Goal: Task Accomplishment & Management: Use online tool/utility

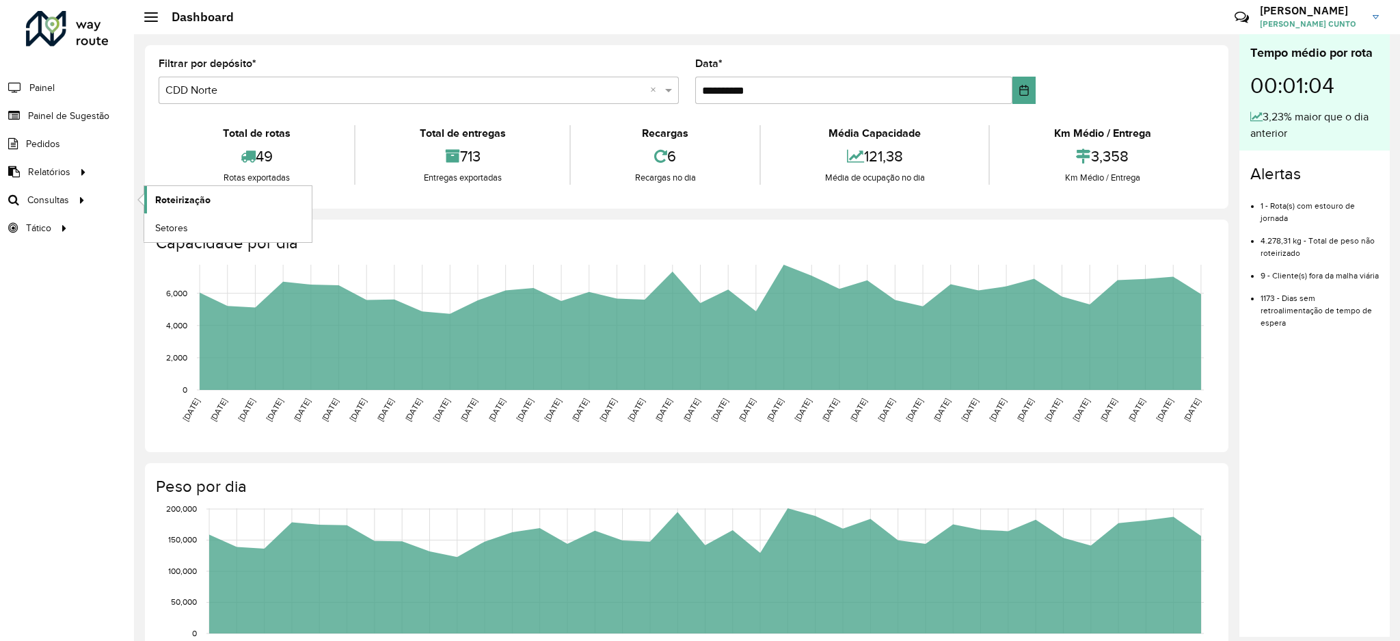
click at [145, 196] on link "Roteirização" at bounding box center [228, 199] width 168 height 27
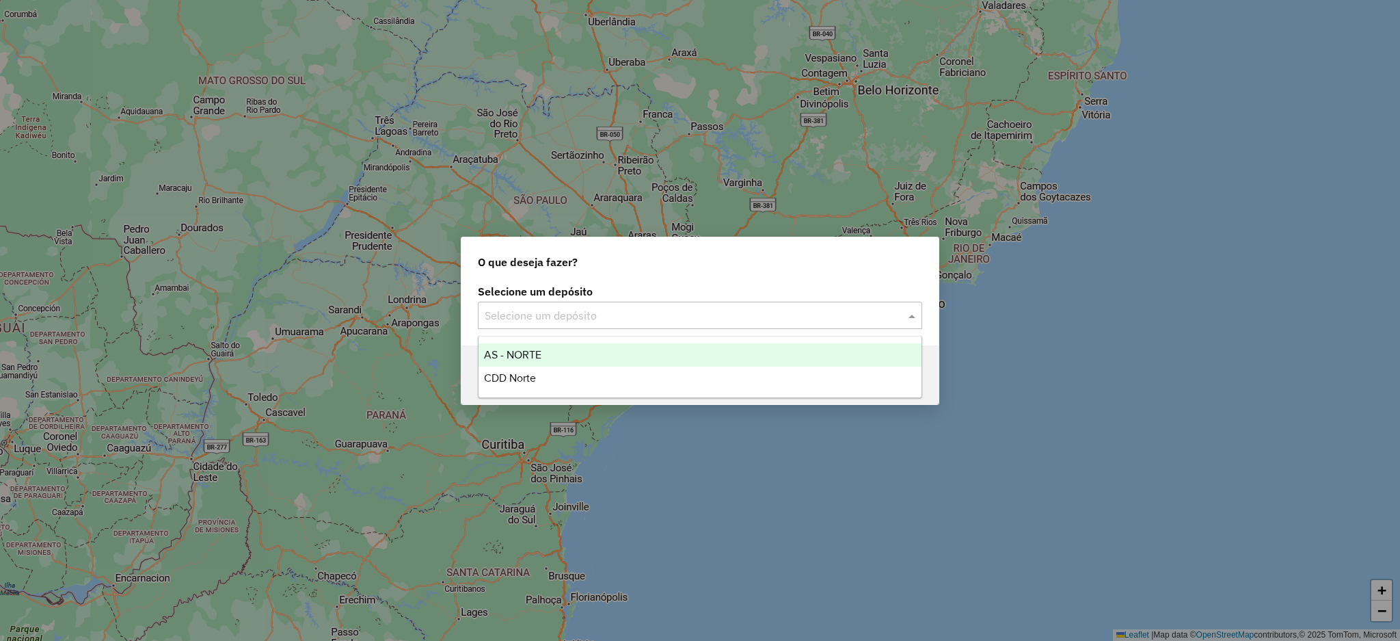
click at [684, 310] on input "text" at bounding box center [686, 316] width 403 height 16
click at [648, 368] on div "CDD Norte" at bounding box center [700, 377] width 443 height 23
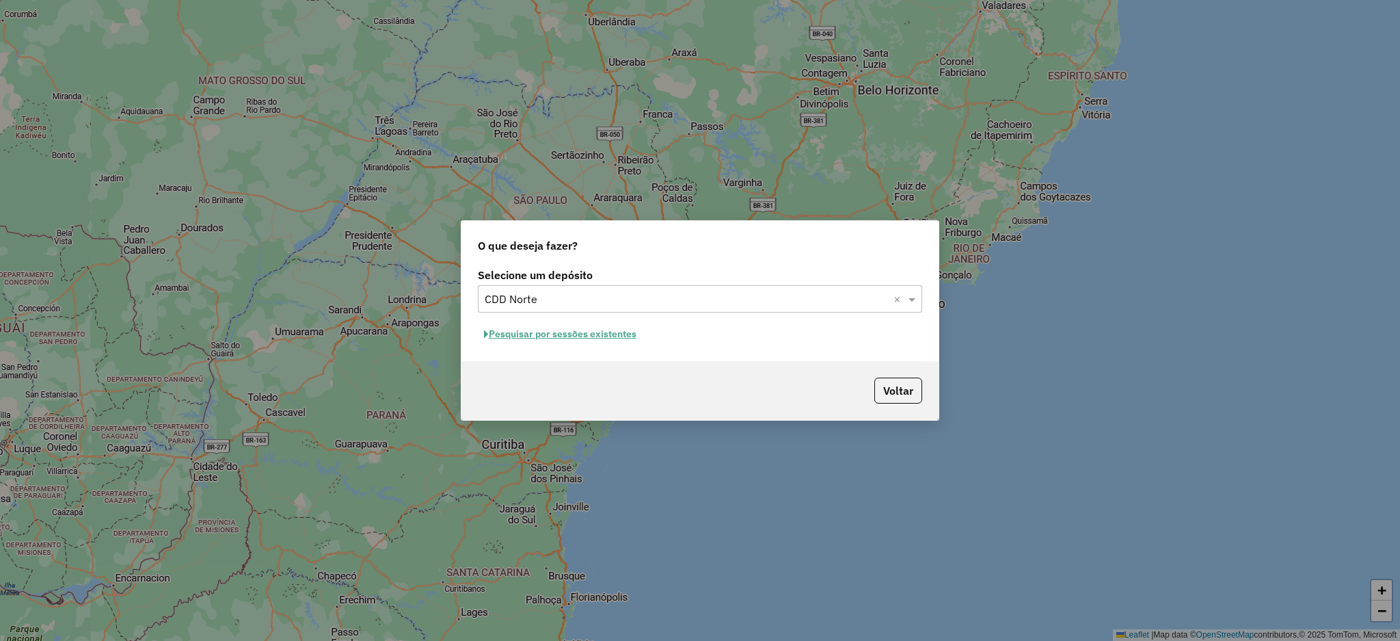
click at [619, 332] on button "Pesquisar por sessões existentes" at bounding box center [560, 333] width 165 height 21
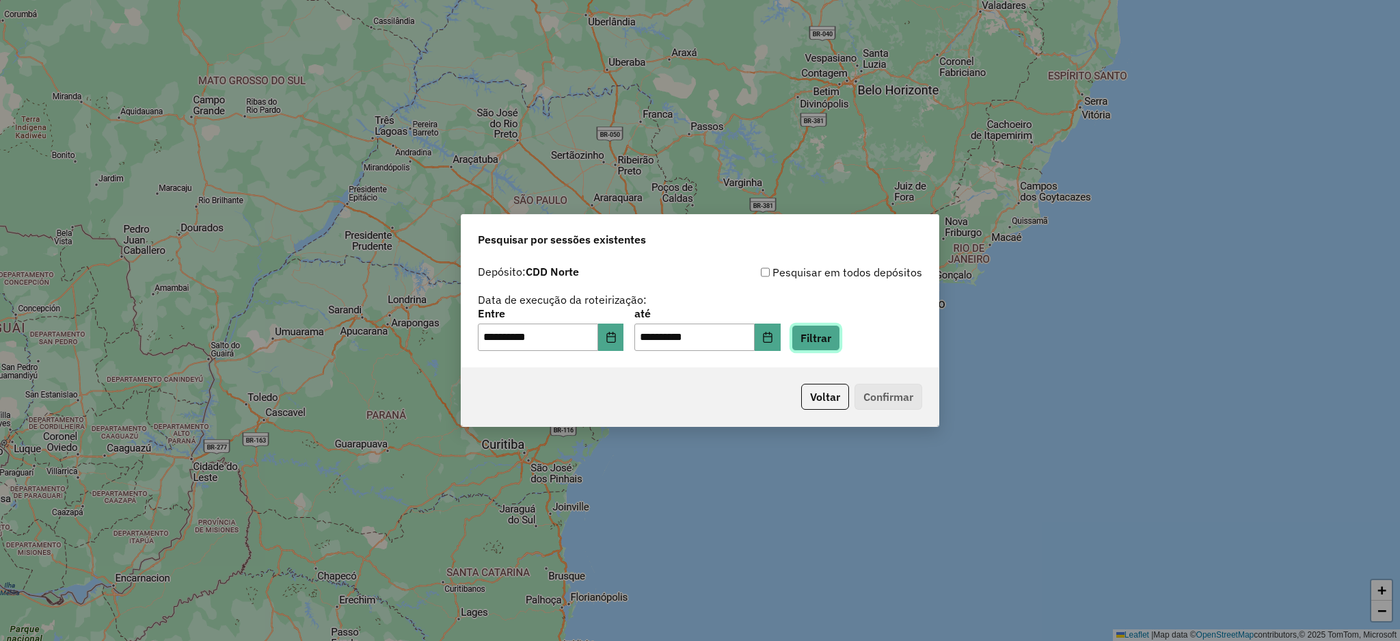
click at [840, 350] on button "Filtrar" at bounding box center [816, 338] width 49 height 26
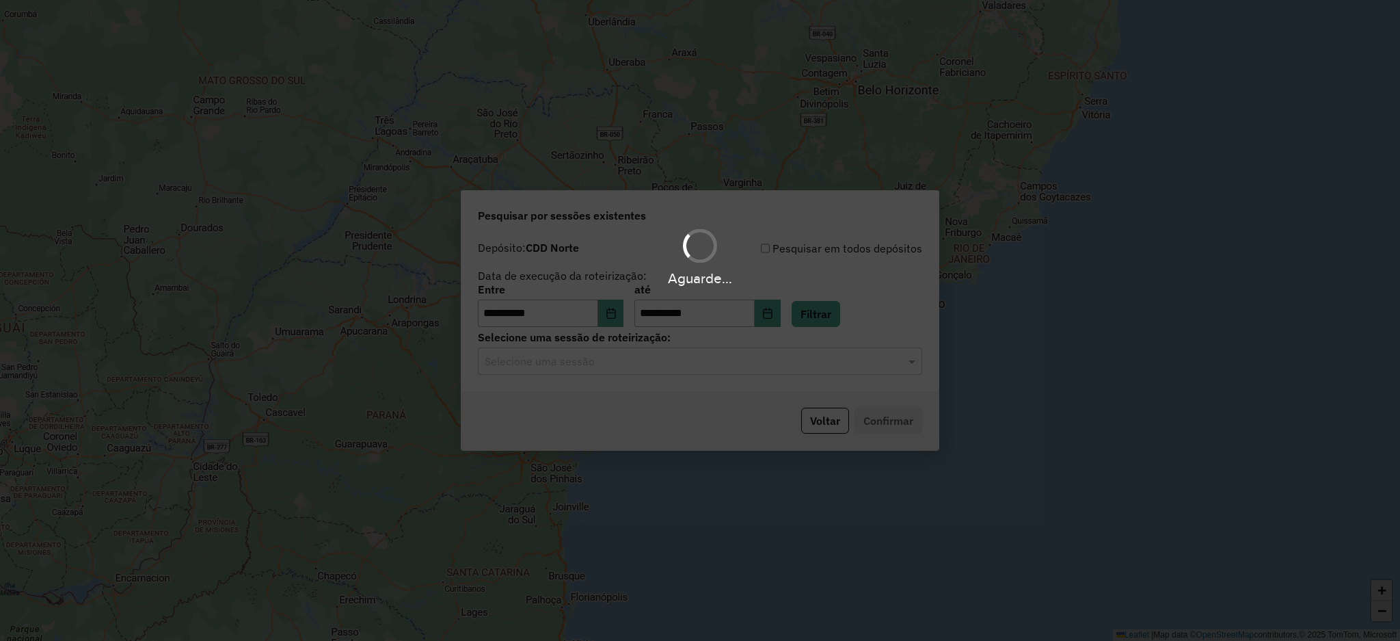
click at [735, 364] on hb-app "**********" at bounding box center [700, 320] width 1400 height 641
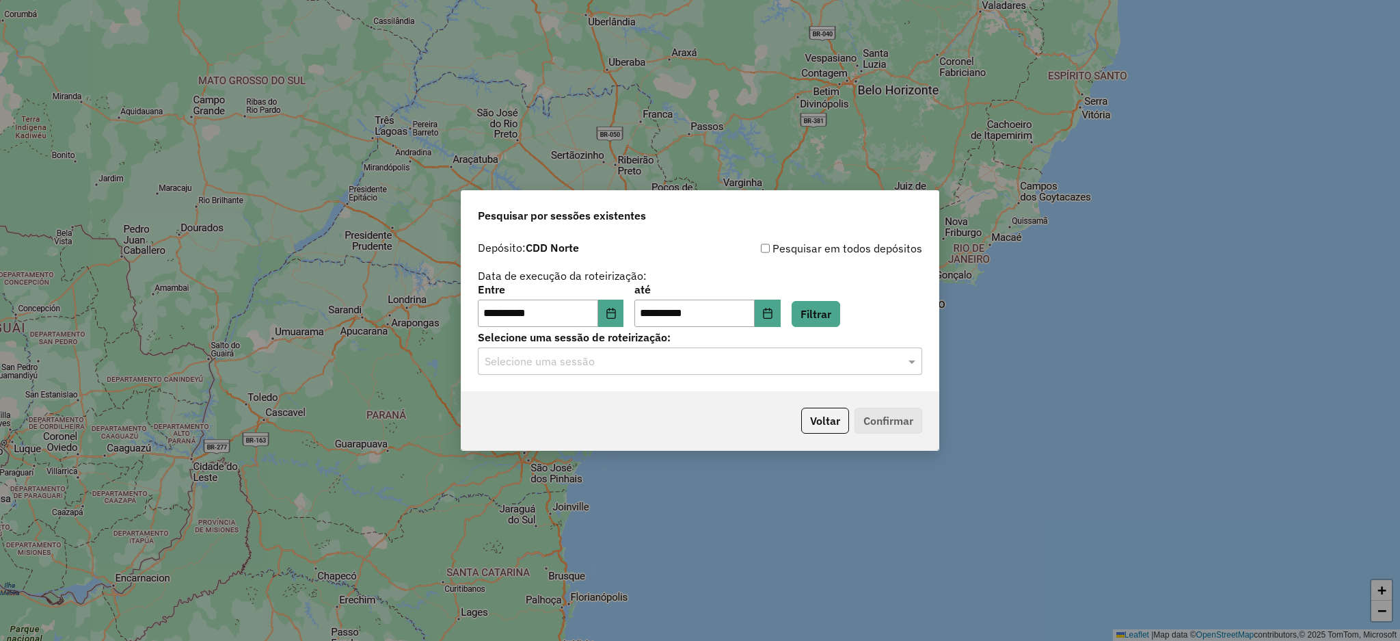
click at [735, 371] on div "Selecione uma sessão" at bounding box center [700, 360] width 444 height 27
click at [718, 403] on div "1274264 - 12/09/2025 18:19" at bounding box center [700, 401] width 443 height 23
click at [903, 430] on button "Confirmar" at bounding box center [889, 421] width 68 height 26
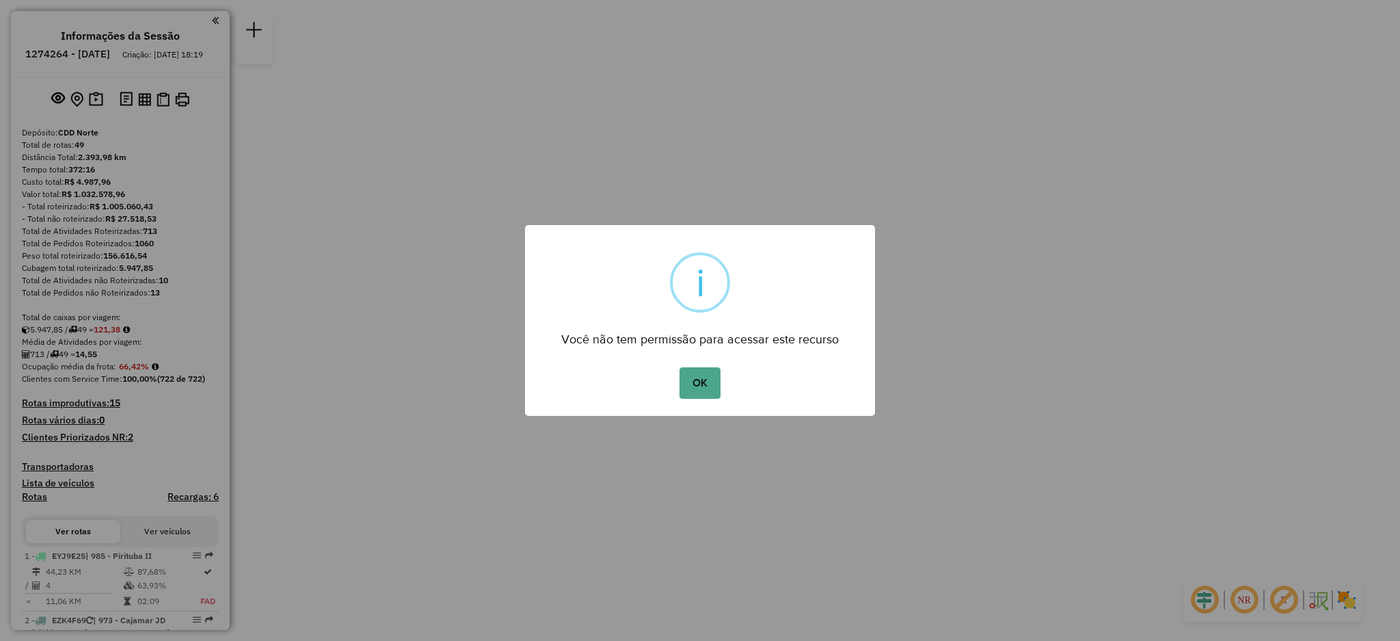
click at [735, 373] on div "OK No Cancel" at bounding box center [700, 383] width 350 height 38
click at [713, 376] on button "OK" at bounding box center [700, 382] width 40 height 31
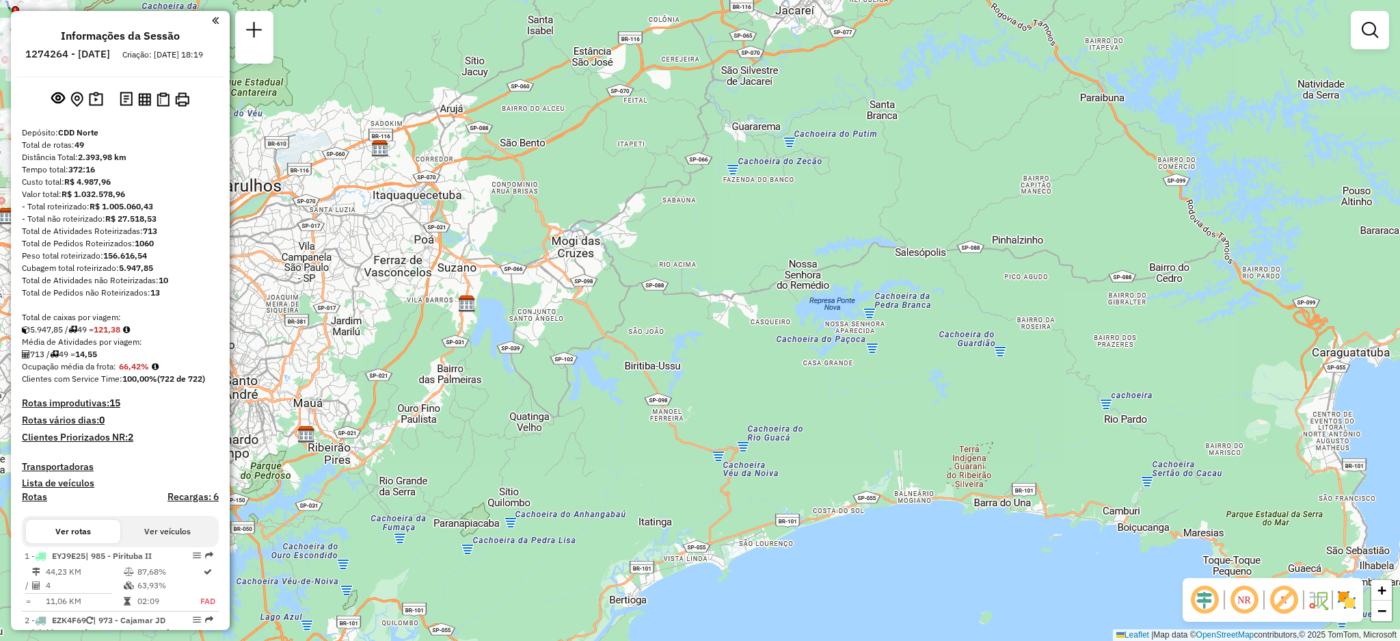
scroll to position [477, 0]
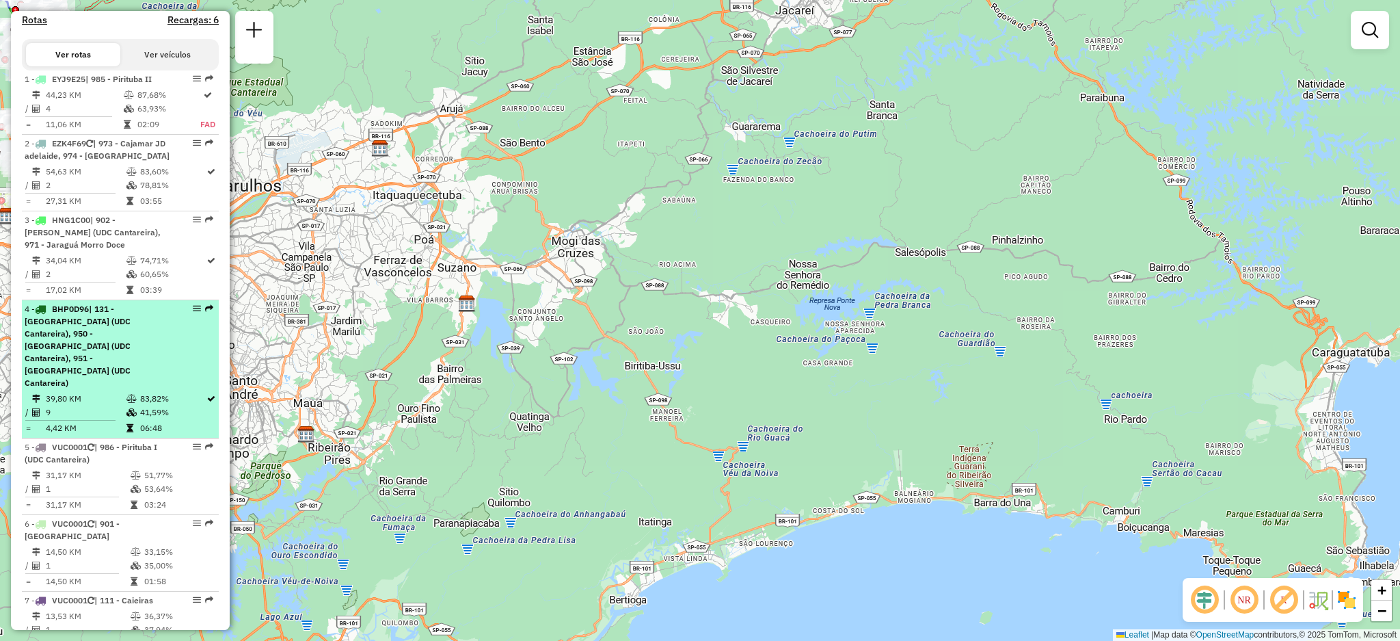
click at [205, 312] on em at bounding box center [209, 308] width 8 height 8
select select "**********"
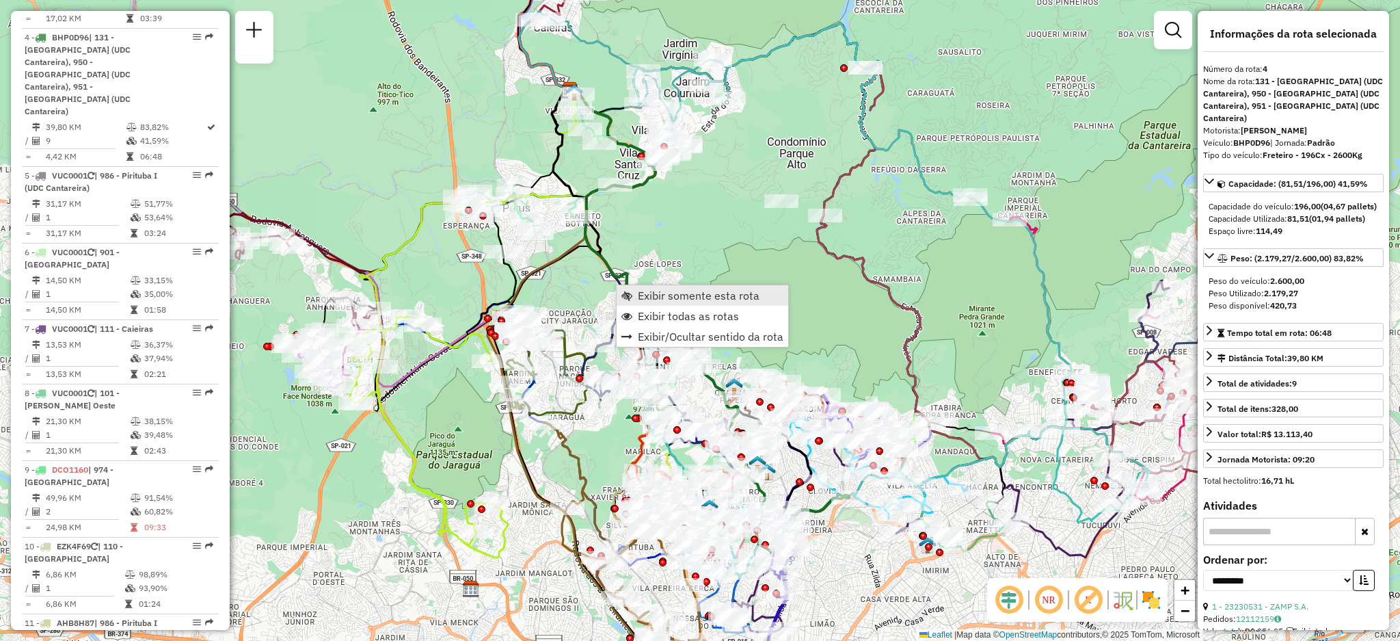
scroll to position [778, 0]
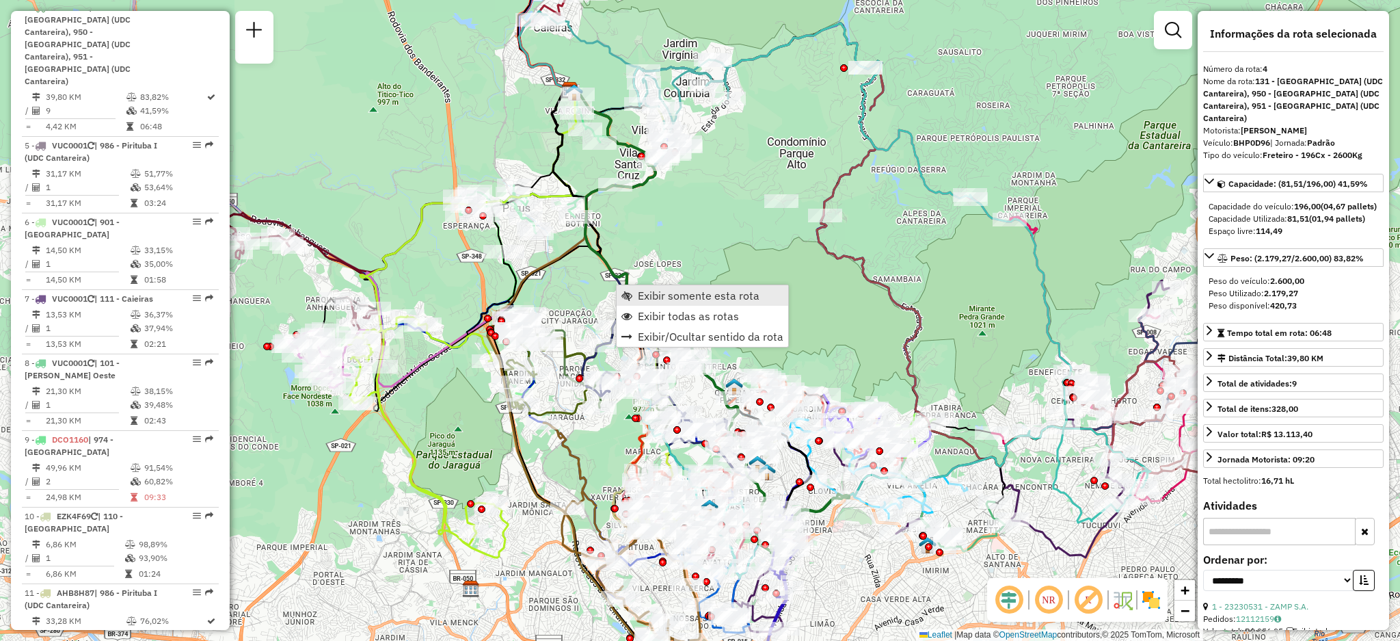
click at [632, 287] on link "Exibir somente esta rota" at bounding box center [703, 295] width 172 height 21
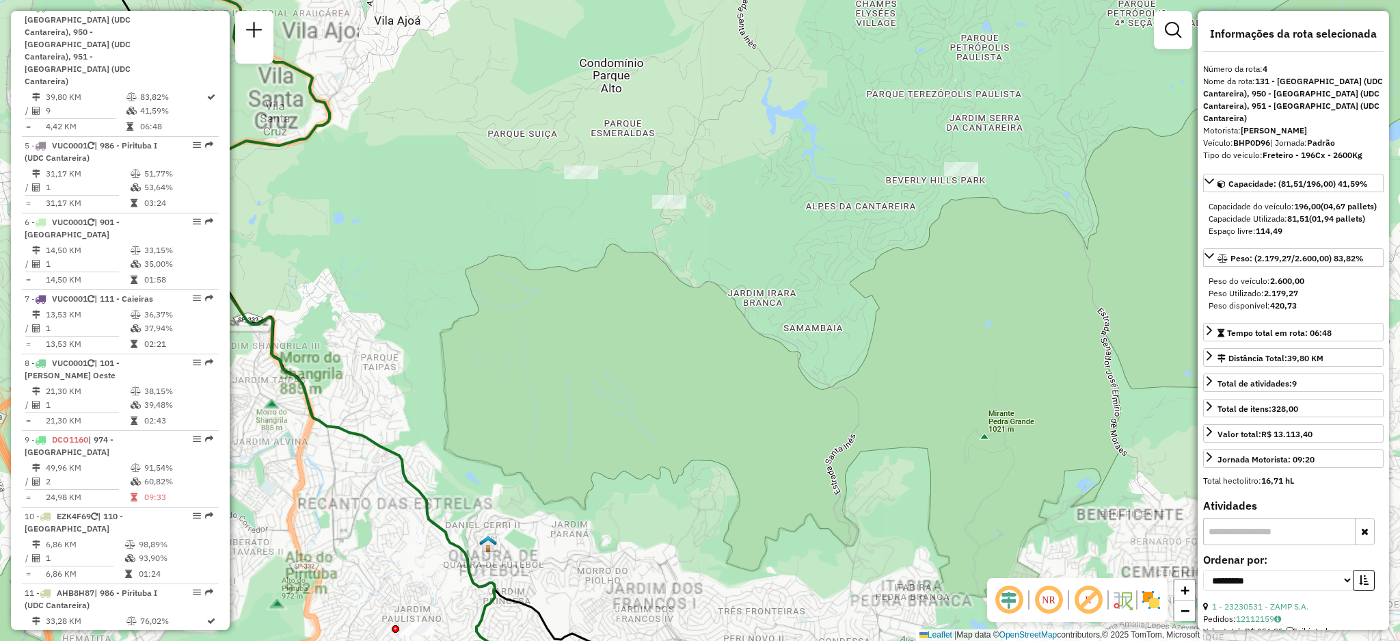
drag, startPoint x: 894, startPoint y: 452, endPoint x: 810, endPoint y: 204, distance: 262.3
click at [815, 154] on div "Janela de atendimento Grade de atendimento Capacidade Transportadoras Veículos …" at bounding box center [700, 320] width 1400 height 641
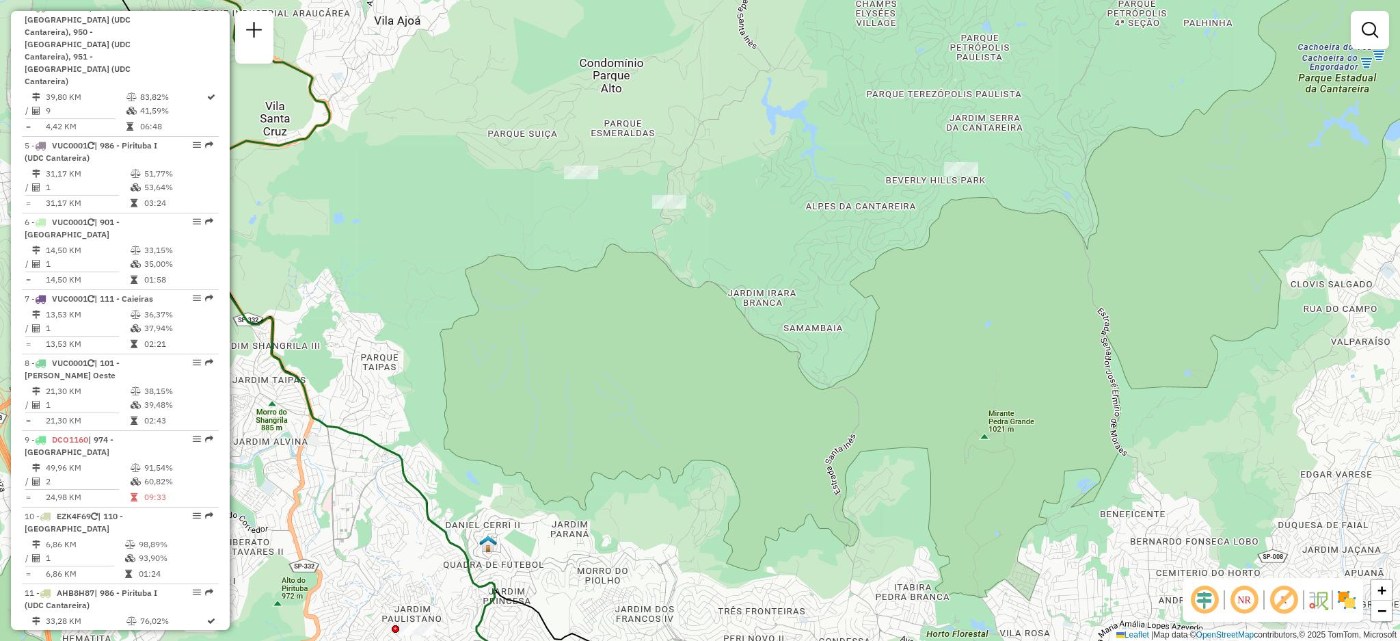
drag, startPoint x: 793, startPoint y: 364, endPoint x: 812, endPoint y: 206, distance: 159.8
click at [827, 181] on div "Janela de atendimento Grade de atendimento Capacidade Transportadoras Veículos …" at bounding box center [700, 320] width 1400 height 641
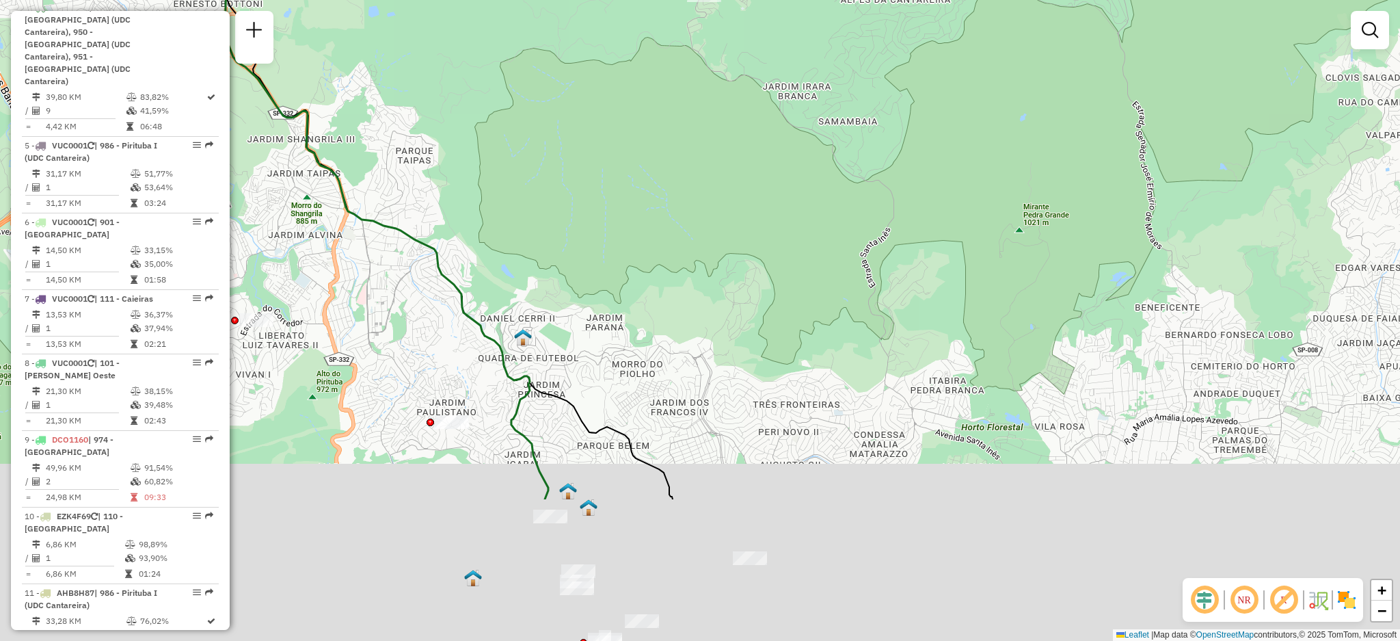
drag, startPoint x: 771, startPoint y: 345, endPoint x: 786, endPoint y: 174, distance: 171.0
click at [786, 173] on div "Janela de atendimento Grade de atendimento Capacidade Transportadoras Veículos …" at bounding box center [700, 320] width 1400 height 641
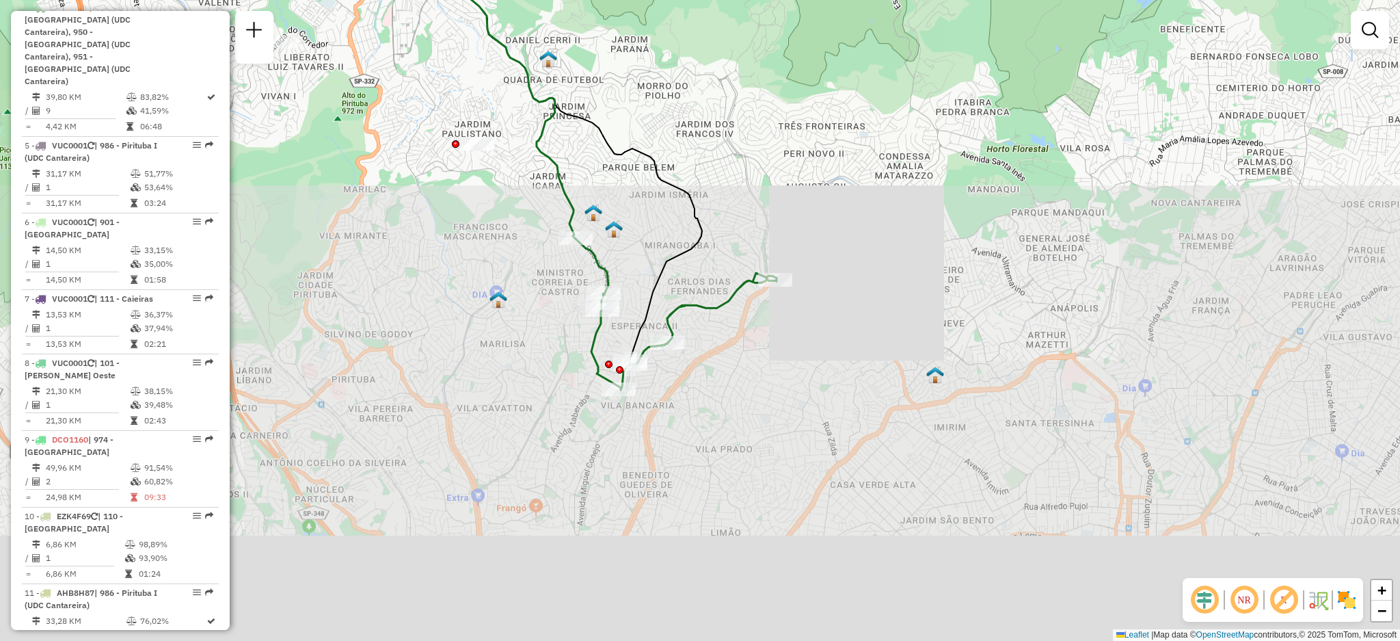
drag, startPoint x: 784, startPoint y: 269, endPoint x: 788, endPoint y: 207, distance: 62.3
click at [788, 208] on div "Janela de atendimento Grade de atendimento Capacidade Transportadoras Veículos …" at bounding box center [700, 320] width 1400 height 641
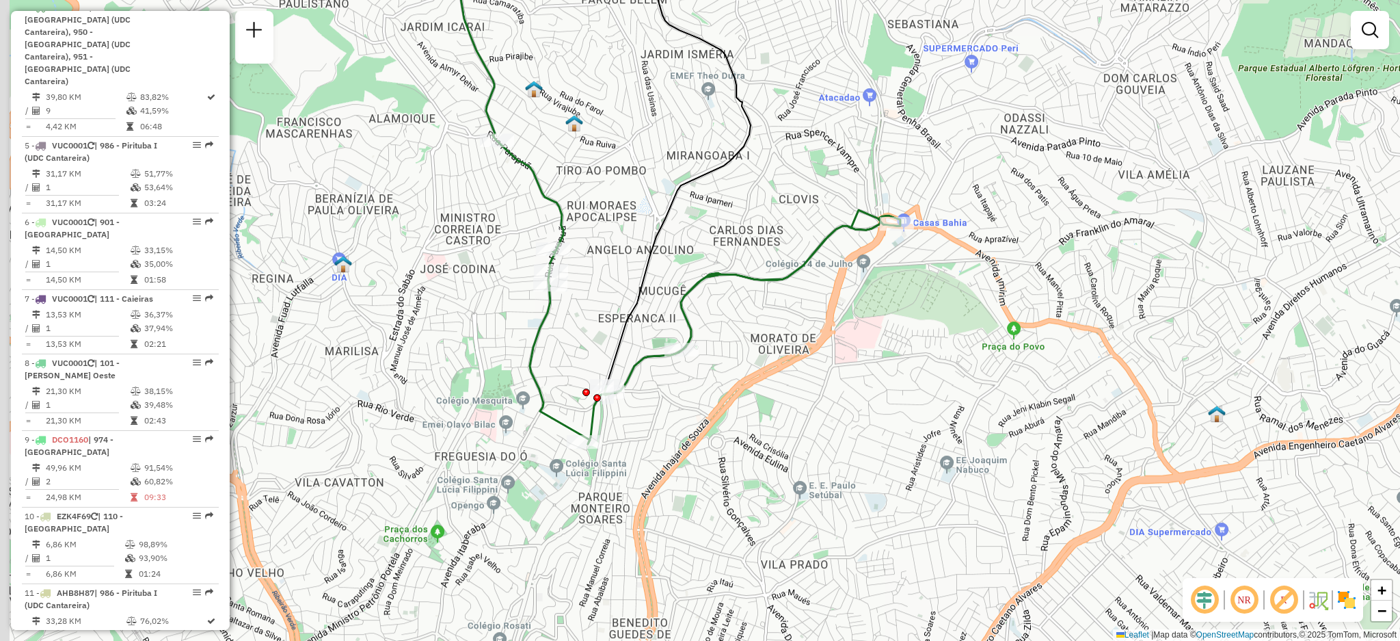
drag, startPoint x: 689, startPoint y: 309, endPoint x: 766, endPoint y: 293, distance: 78.2
click at [766, 295] on div "Janela de atendimento Grade de atendimento Capacidade Transportadoras Veículos …" at bounding box center [700, 320] width 1400 height 641
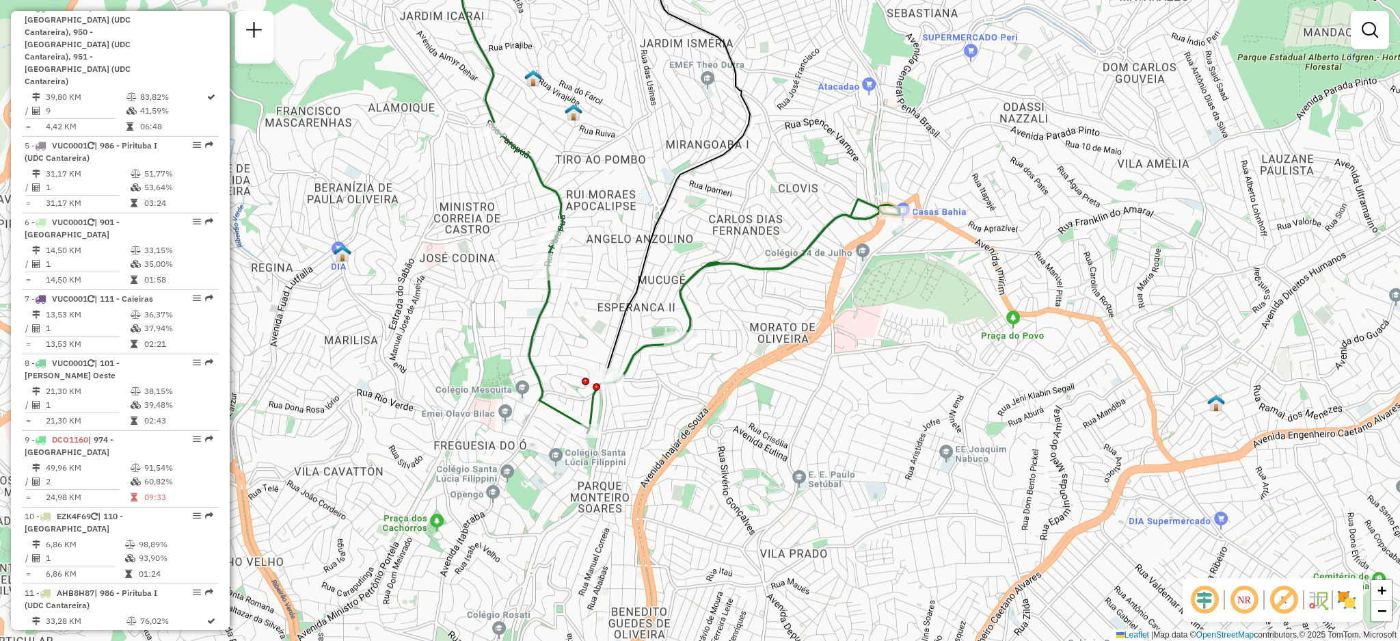
click at [596, 176] on div "Janela de atendimento Grade de atendimento Capacidade Transportadoras Veículos …" at bounding box center [700, 320] width 1400 height 641
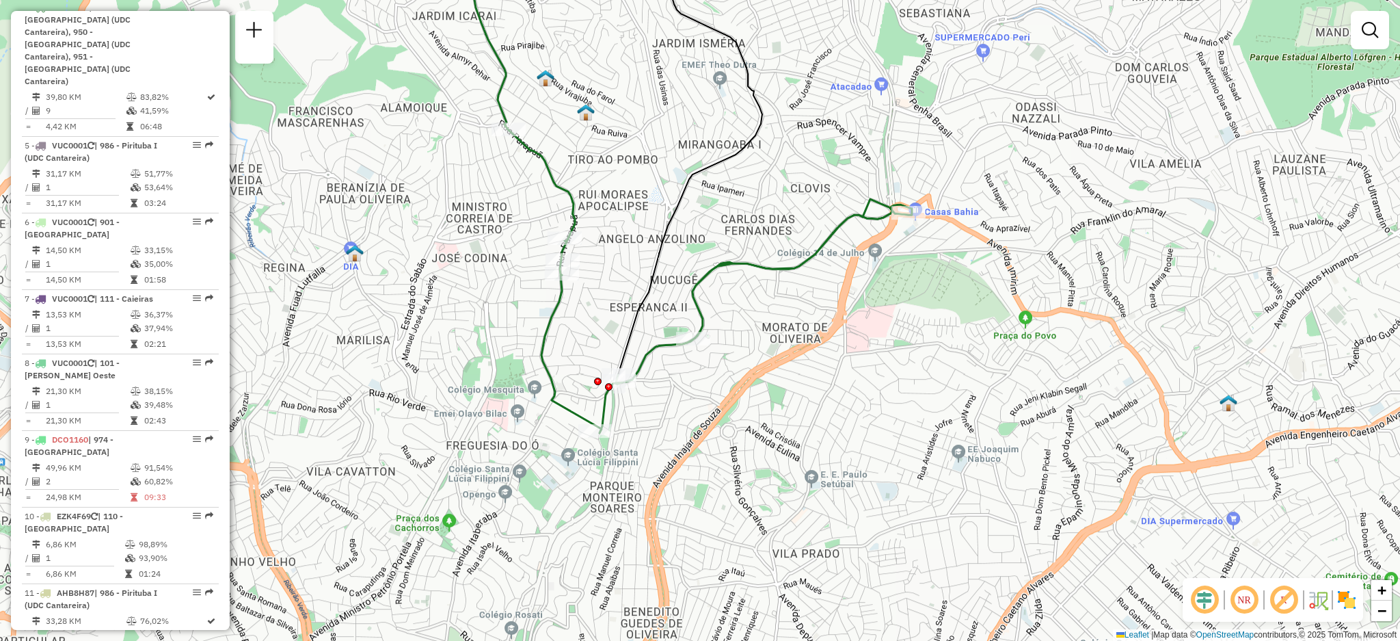
drag, startPoint x: 879, startPoint y: 304, endPoint x: 905, endPoint y: 304, distance: 26.0
click at [902, 304] on div "Janela de atendimento Grade de atendimento Capacidade Transportadoras Veículos …" at bounding box center [700, 320] width 1400 height 641
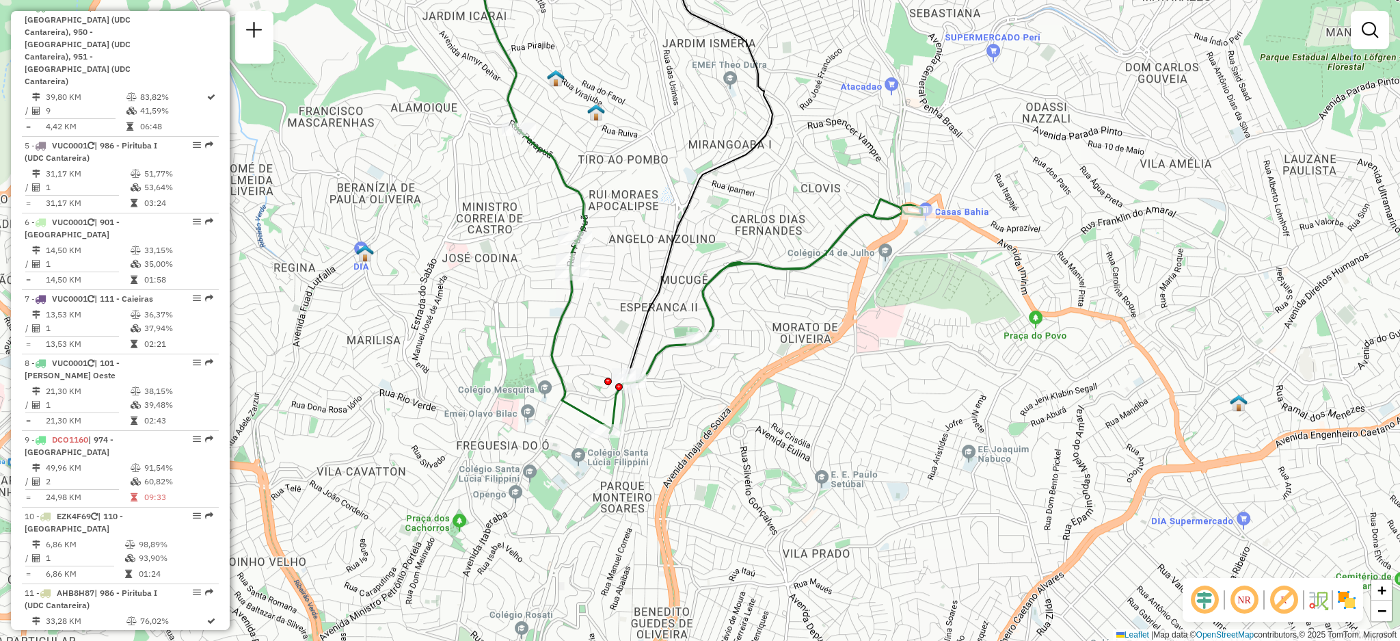
drag, startPoint x: 818, startPoint y: 328, endPoint x: 865, endPoint y: 285, distance: 63.4
click at [865, 285] on div "Janela de atendimento Grade de atendimento Capacidade Transportadoras Veículos …" at bounding box center [700, 320] width 1400 height 641
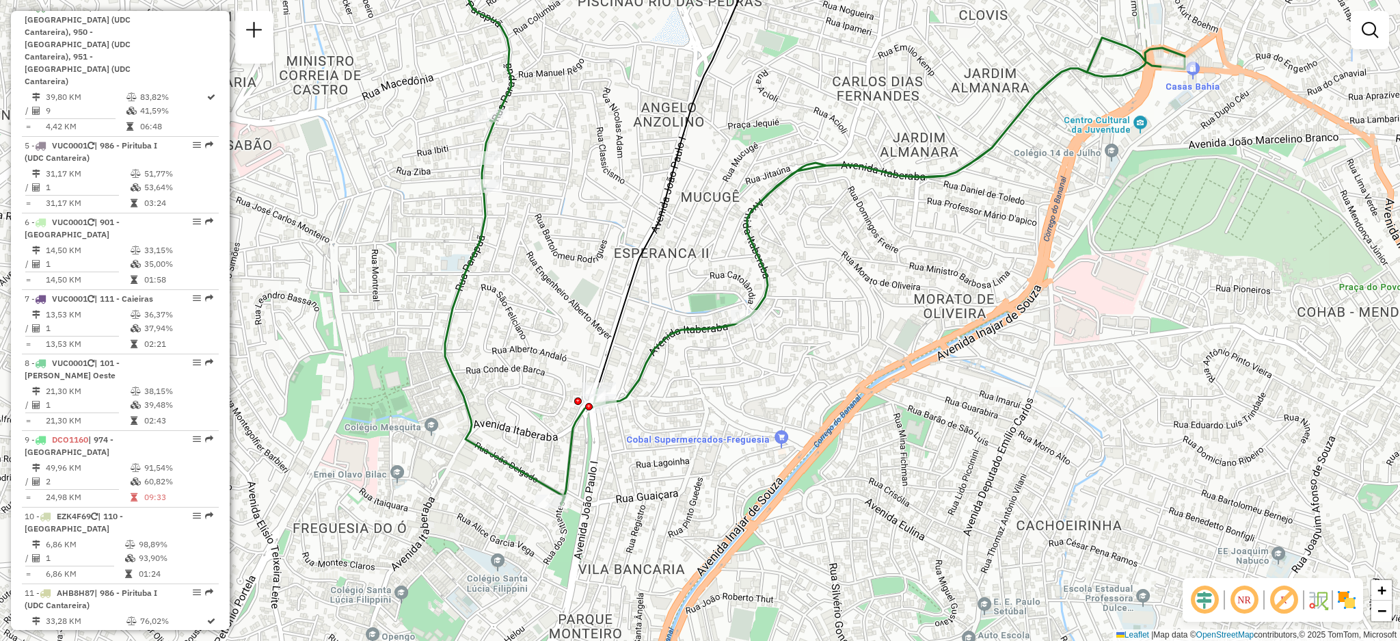
drag, startPoint x: 835, startPoint y: 314, endPoint x: 868, endPoint y: 323, distance: 34.0
click at [868, 323] on div "Janela de atendimento Grade de atendimento Capacidade Transportadoras Veículos …" at bounding box center [700, 320] width 1400 height 641
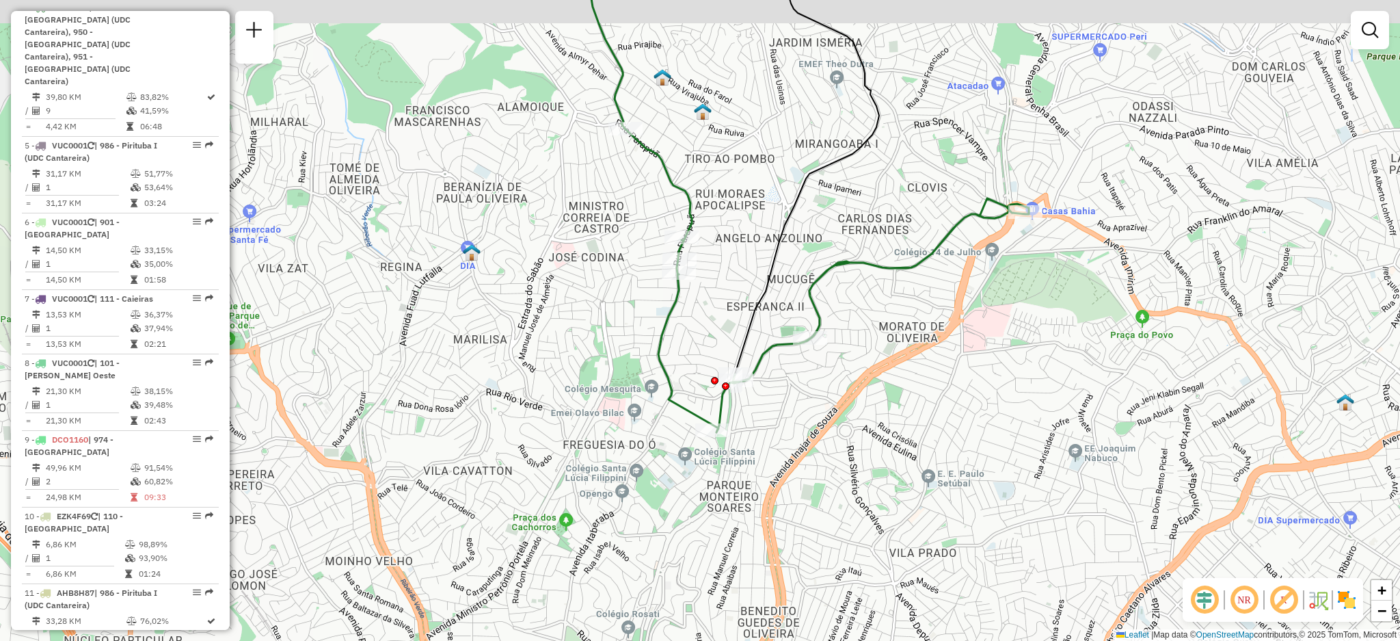
drag, startPoint x: 769, startPoint y: 228, endPoint x: 808, endPoint y: 280, distance: 64.4
click at [785, 269] on icon at bounding box center [807, 171] width 144 height 406
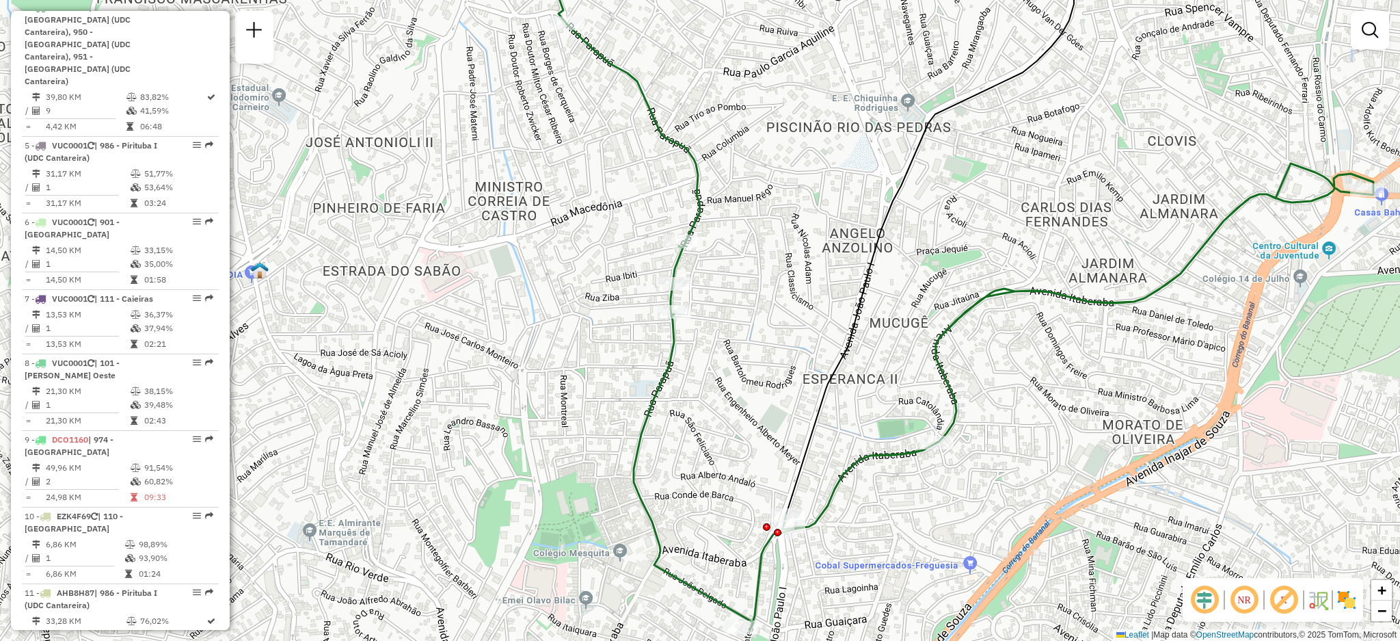
drag, startPoint x: 840, startPoint y: 364, endPoint x: 711, endPoint y: 322, distance: 135.4
click at [786, 328] on icon at bounding box center [930, 225] width 288 height 578
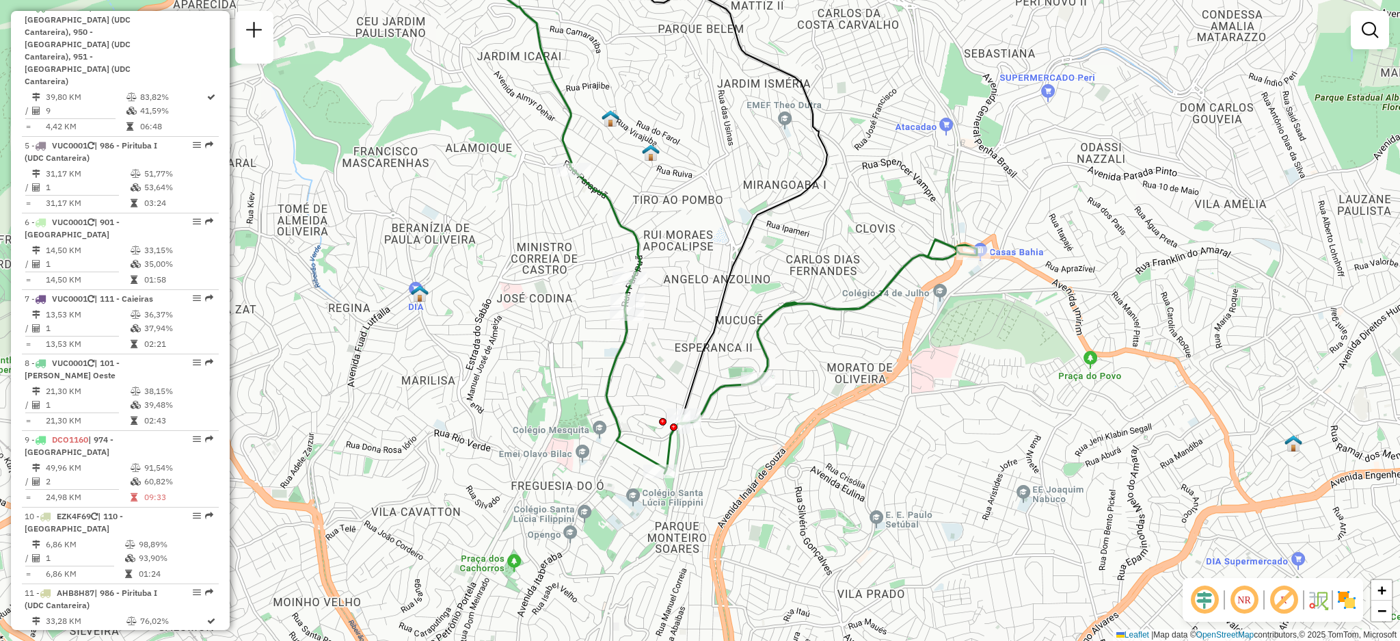
drag, startPoint x: 862, startPoint y: 182, endPoint x: 860, endPoint y: 202, distance: 19.9
click at [860, 202] on div "Janela de atendimento Grade de atendimento Capacidade Transportadoras Veículos …" at bounding box center [700, 320] width 1400 height 641
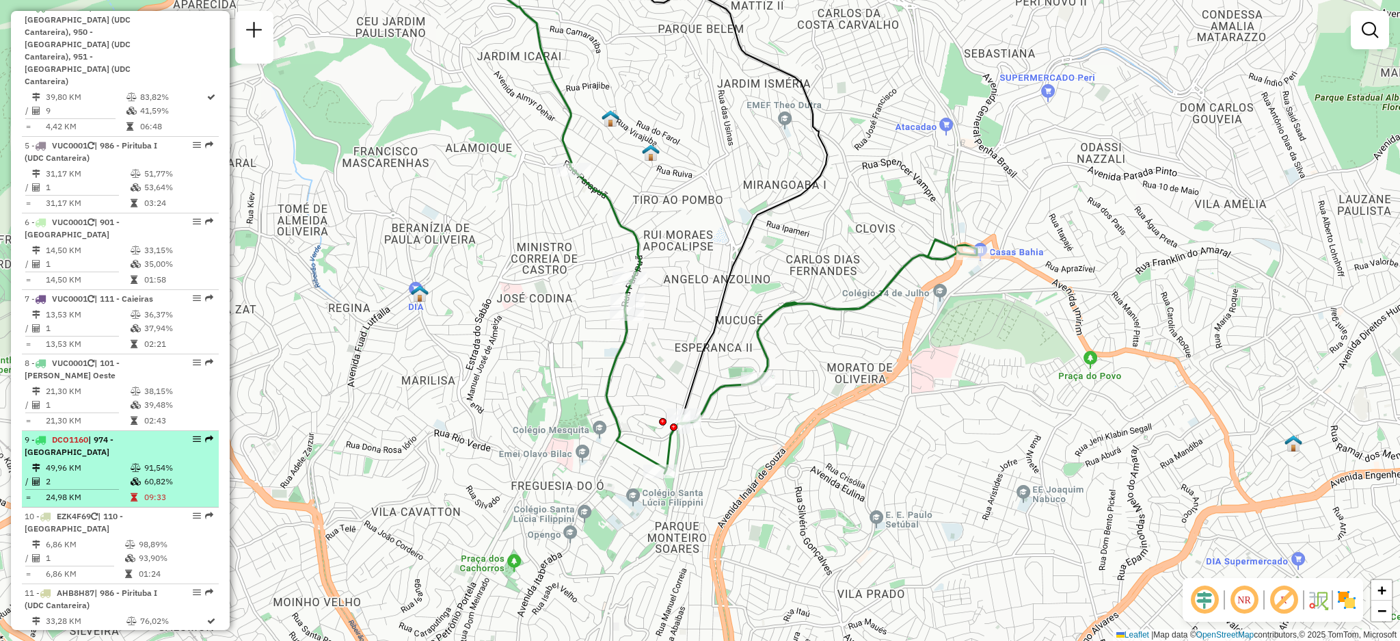
click at [205, 435] on em at bounding box center [209, 439] width 8 height 8
select select "**********"
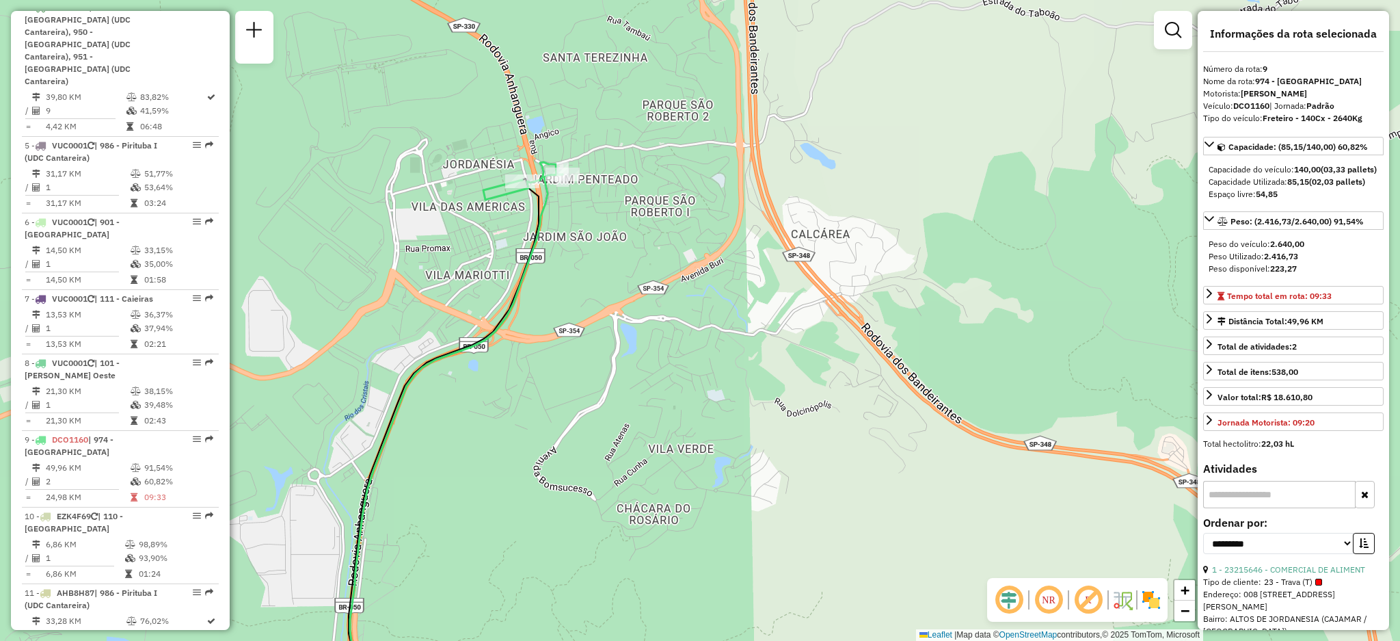
drag, startPoint x: 494, startPoint y: 178, endPoint x: 519, endPoint y: 228, distance: 55.7
click at [518, 200] on icon at bounding box center [522, 181] width 79 height 38
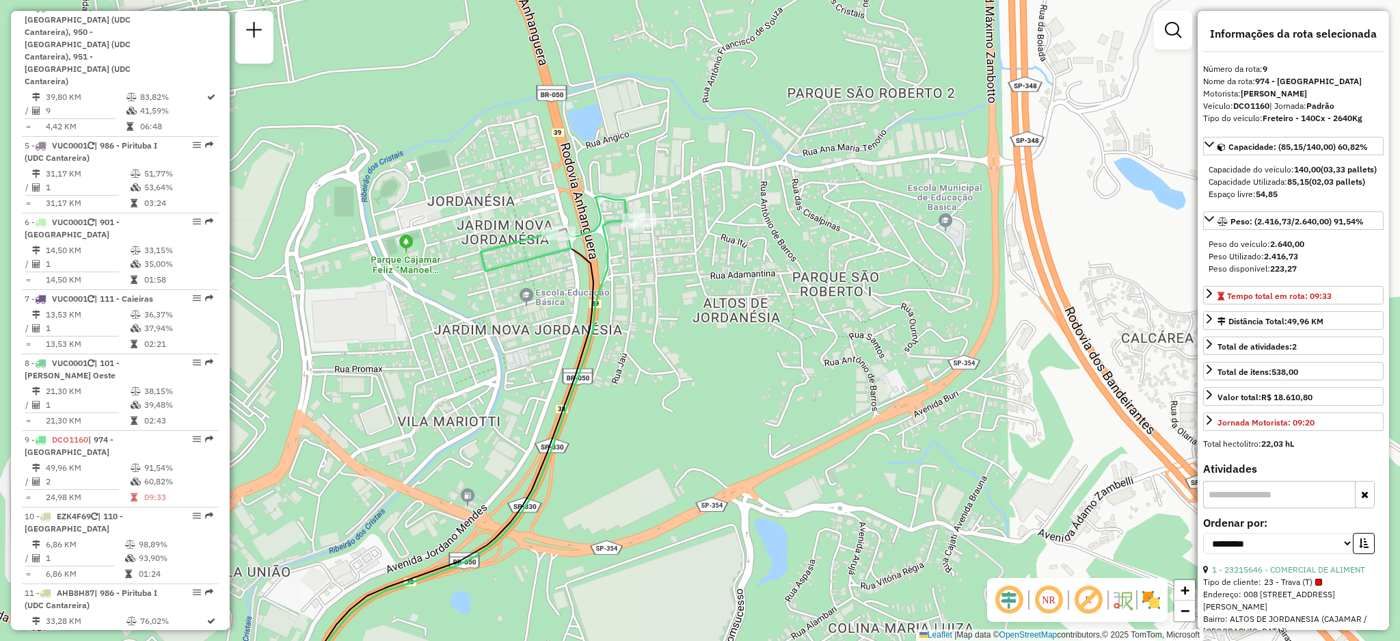
drag, startPoint x: 597, startPoint y: 312, endPoint x: 591, endPoint y: 325, distance: 13.5
click at [593, 325] on icon at bounding box center [470, 462] width 337 height 486
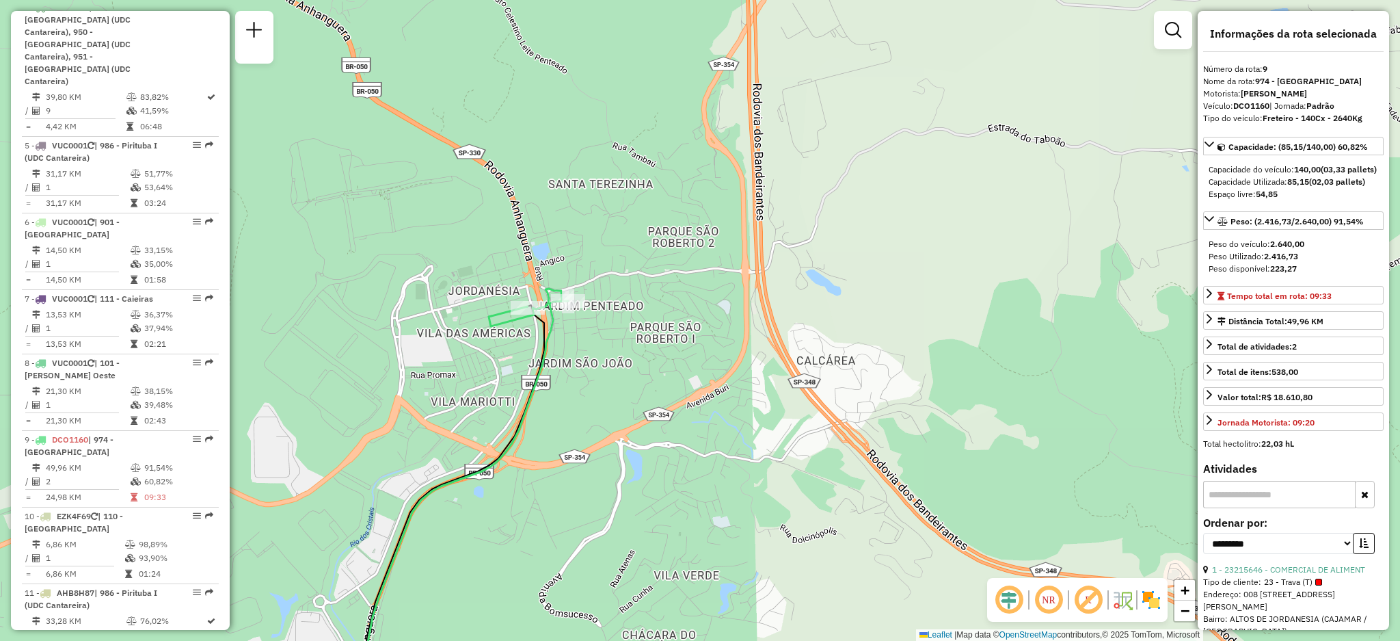
drag, startPoint x: 641, startPoint y: 360, endPoint x: 591, endPoint y: 330, distance: 59.2
click at [591, 333] on div "Janela de atendimento Grade de atendimento Capacidade Transportadoras Veículos …" at bounding box center [700, 320] width 1400 height 641
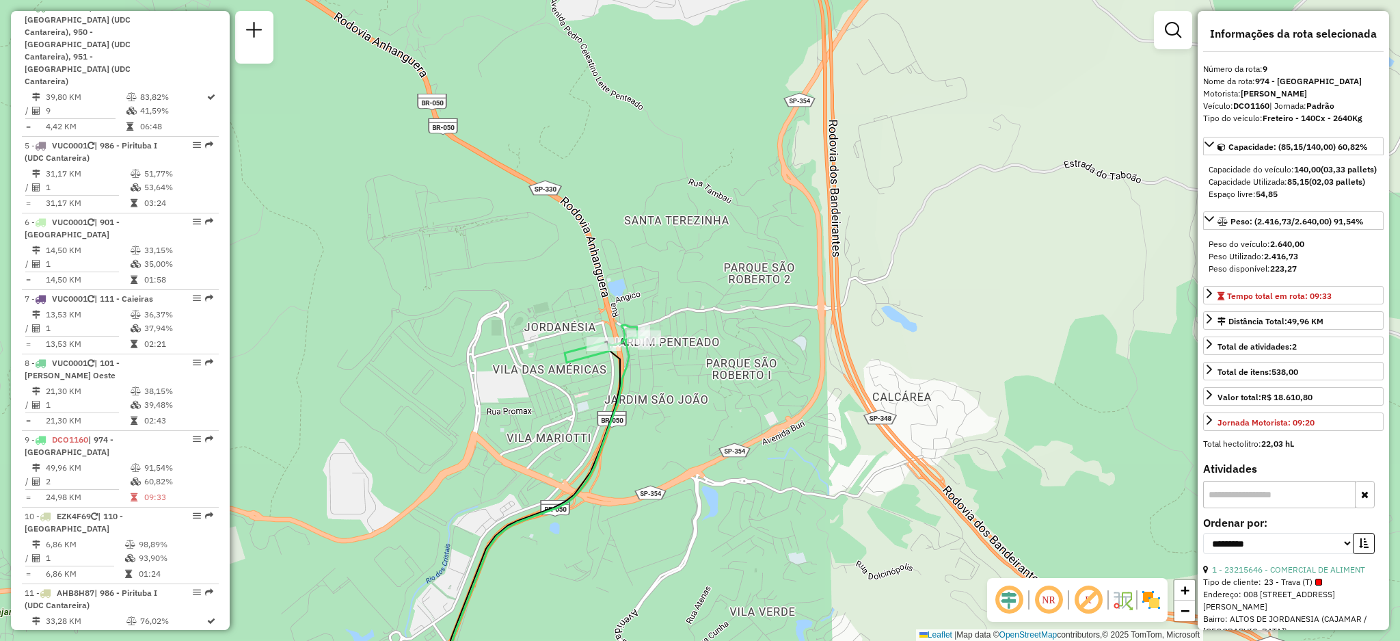
drag, startPoint x: 892, startPoint y: 416, endPoint x: 750, endPoint y: 271, distance: 203.1
click at [750, 273] on div "Janela de atendimento Grade de atendimento Capacidade Transportadoras Veículos …" at bounding box center [700, 320] width 1400 height 641
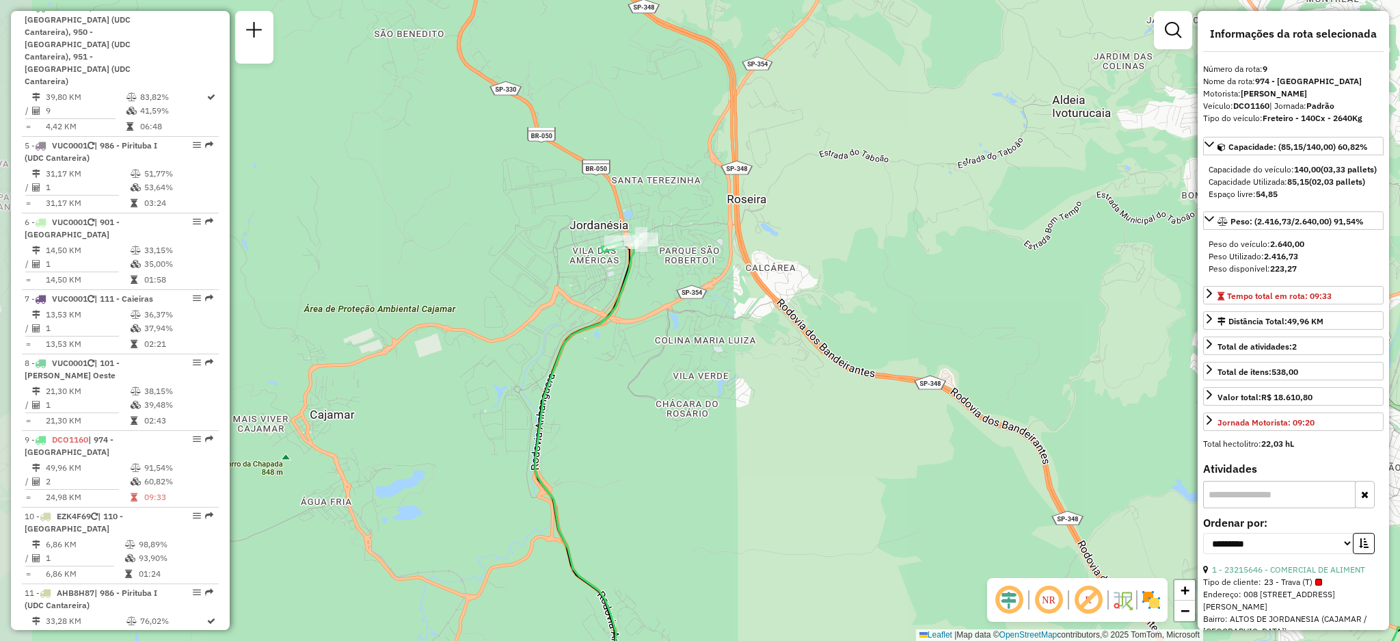
drag, startPoint x: 896, startPoint y: 366, endPoint x: 822, endPoint y: 328, distance: 83.5
click at [771, 316] on div "Janela de atendimento Grade de atendimento Capacidade Transportadoras Veículos …" at bounding box center [700, 320] width 1400 height 641
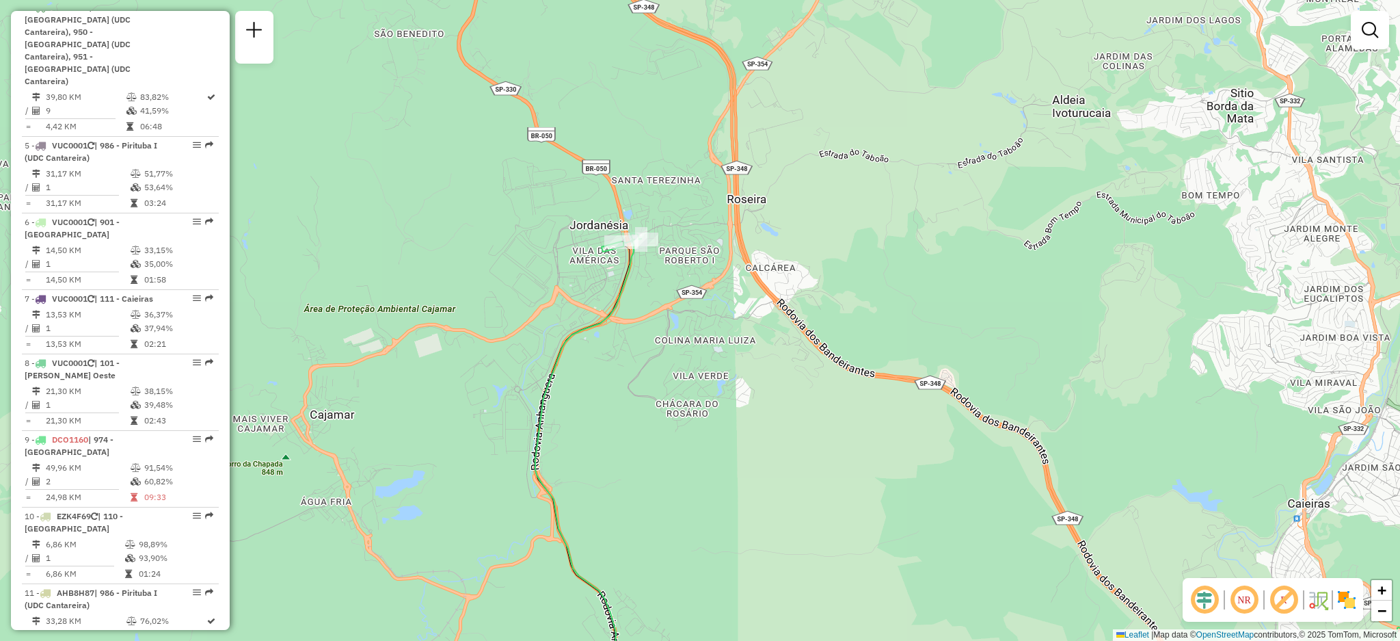
drag, startPoint x: 859, startPoint y: 349, endPoint x: 731, endPoint y: 236, distance: 171.5
click at [731, 236] on div "Janela de atendimento Grade de atendimento Capacidade Transportadoras Veículos …" at bounding box center [700, 320] width 1400 height 641
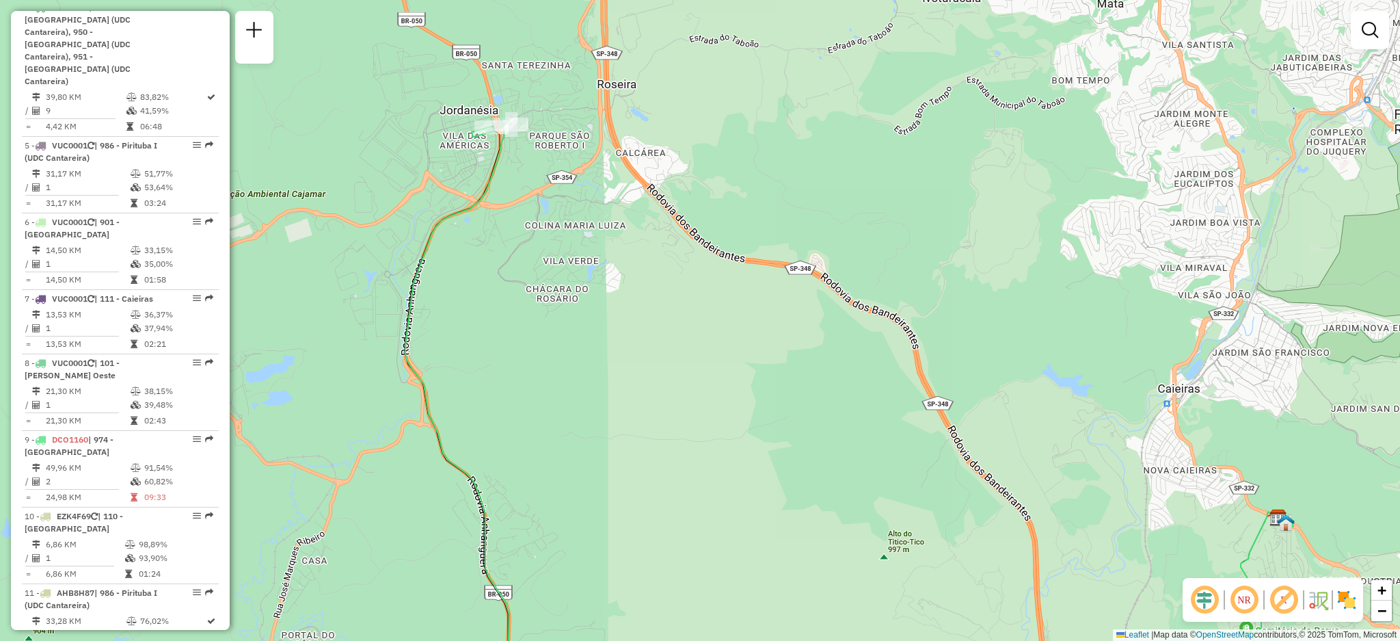
drag, startPoint x: 890, startPoint y: 345, endPoint x: 838, endPoint y: 325, distance: 54.7
click at [838, 325] on div "Janela de atendimento Grade de atendimento Capacidade Transportadoras Veículos …" at bounding box center [700, 320] width 1400 height 641
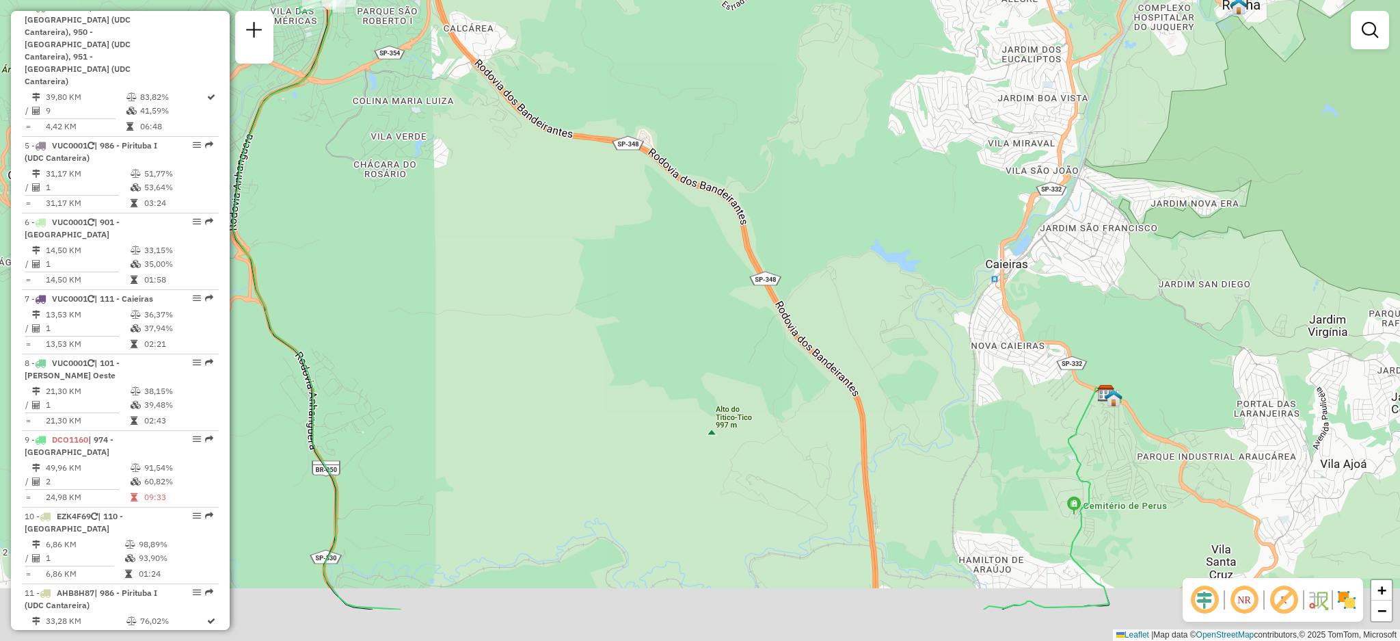
drag, startPoint x: 914, startPoint y: 360, endPoint x: 849, endPoint y: 254, distance: 123.7
click at [827, 247] on div "Janela de atendimento Grade de atendimento Capacidade Transportadoras Veículos …" at bounding box center [700, 320] width 1400 height 641
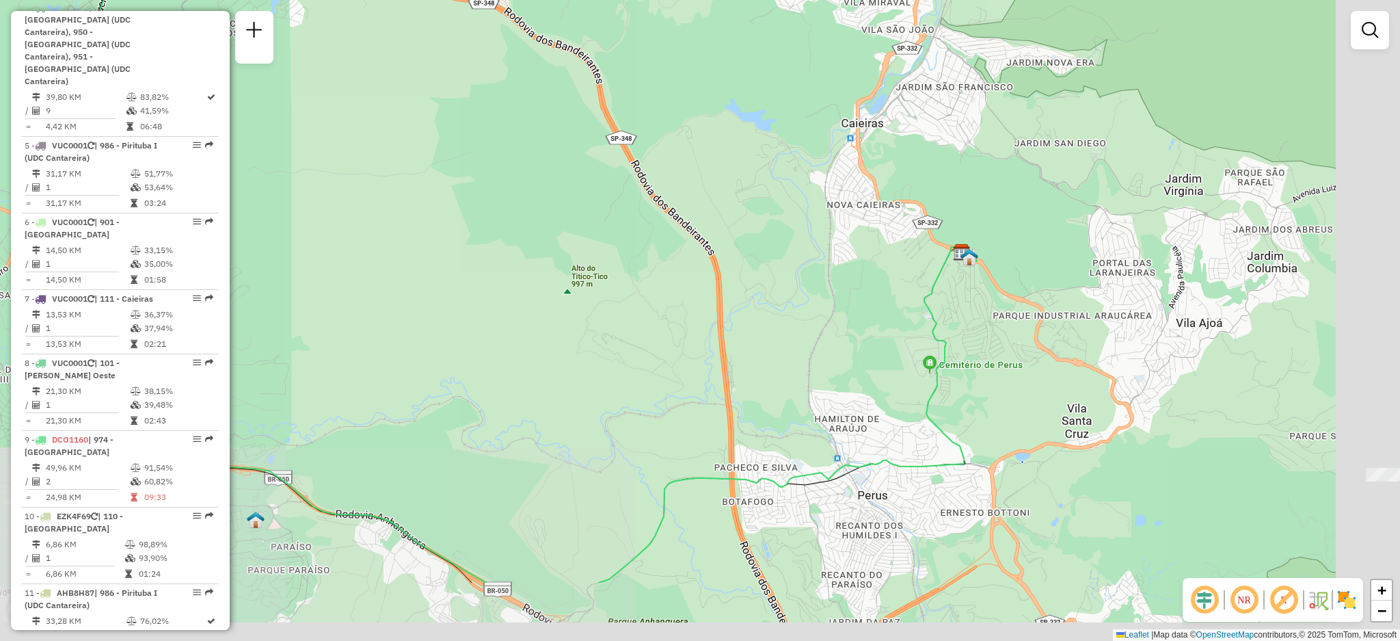
drag, startPoint x: 1031, startPoint y: 380, endPoint x: 874, endPoint y: 239, distance: 211.6
click at [874, 239] on div "Janela de atendimento Grade de atendimento Capacidade Transportadoras Veículos …" at bounding box center [700, 320] width 1400 height 641
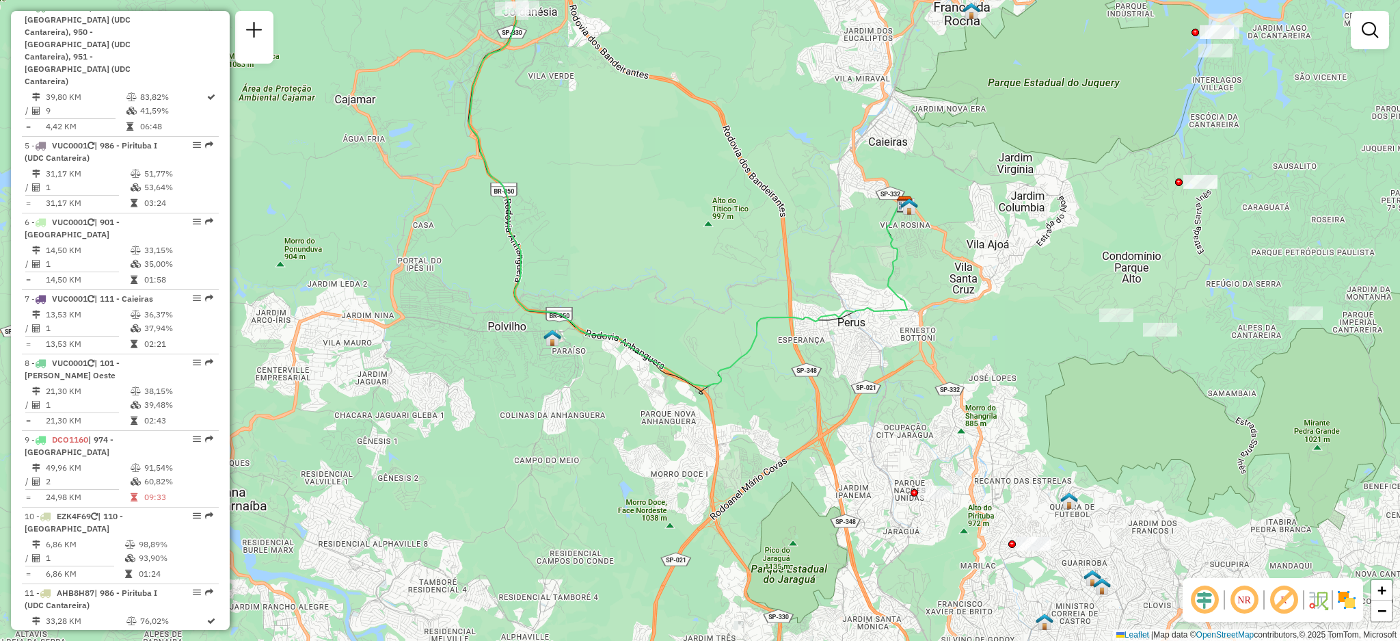
drag, startPoint x: 931, startPoint y: 444, endPoint x: 895, endPoint y: 306, distance: 142.0
click at [895, 306] on div "Janela de atendimento Grade de atendimento Capacidade Transportadoras Veículos …" at bounding box center [700, 320] width 1400 height 641
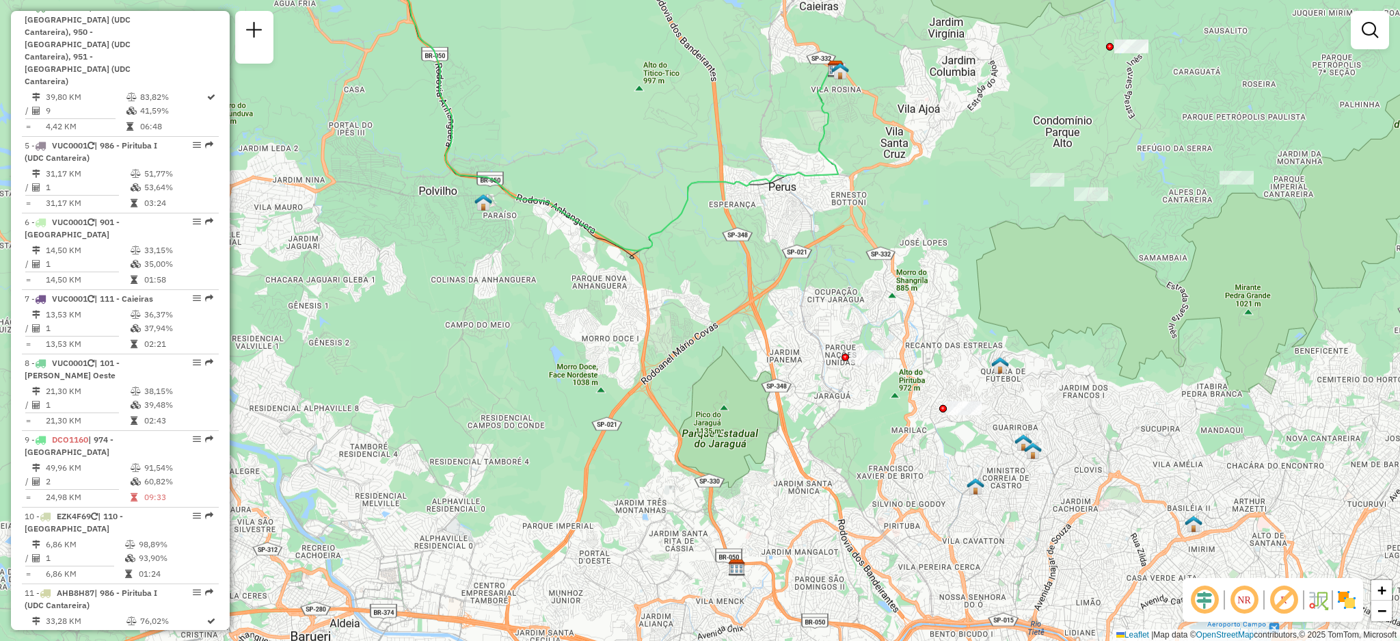
drag, startPoint x: 937, startPoint y: 425, endPoint x: 901, endPoint y: 386, distance: 52.7
click at [901, 386] on div "Janela de atendimento Grade de atendimento Capacidade Transportadoras Veículos …" at bounding box center [700, 320] width 1400 height 641
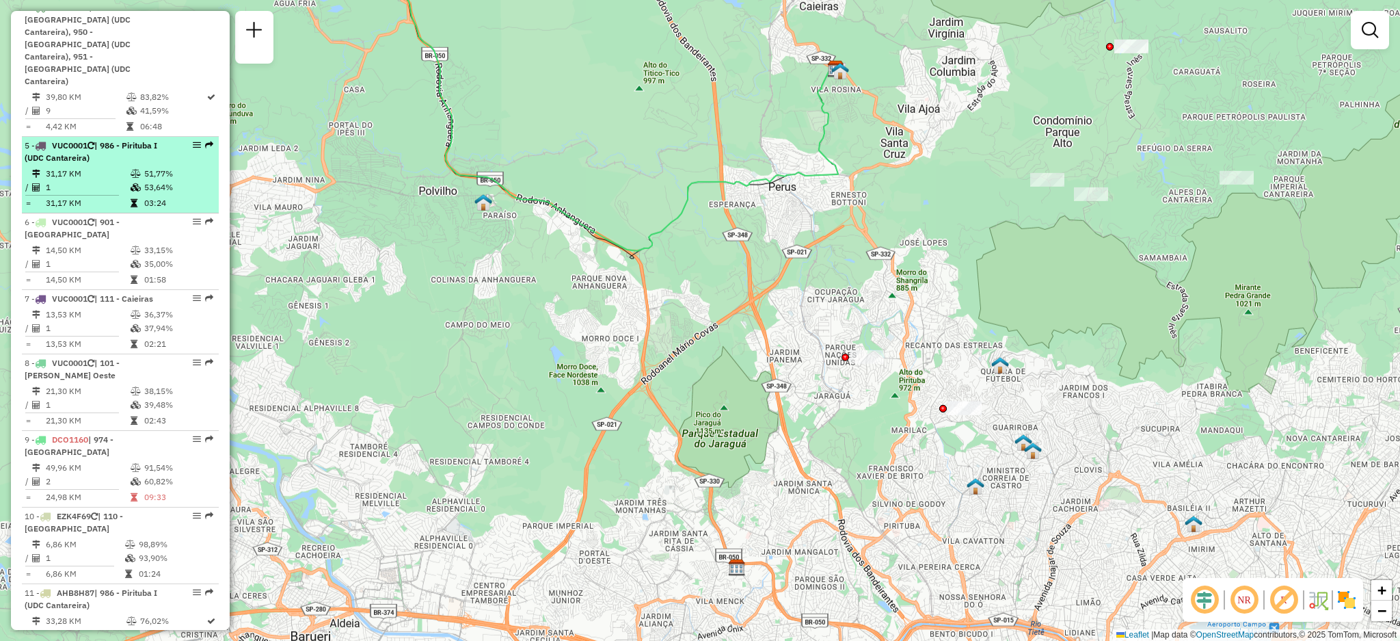
click at [208, 141] on em at bounding box center [209, 145] width 8 height 8
select select "**********"
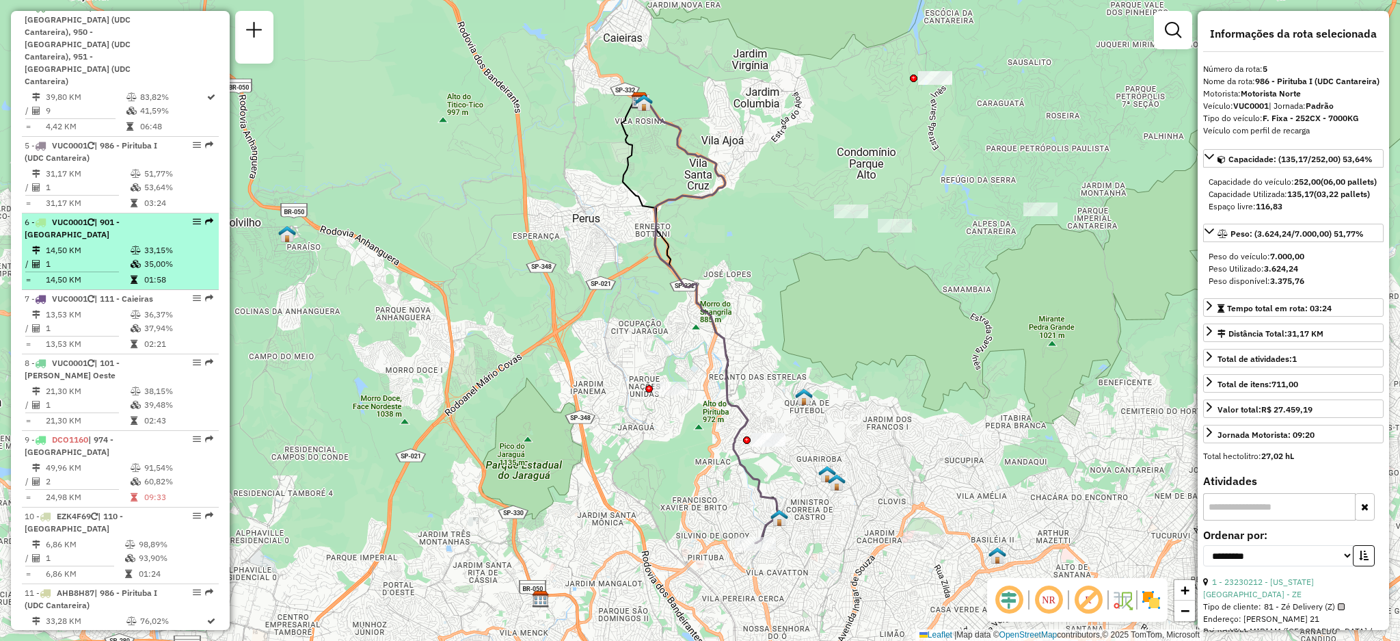
click at [211, 216] on div "6 - VUC0001 | 901 - Perus" at bounding box center [120, 228] width 191 height 25
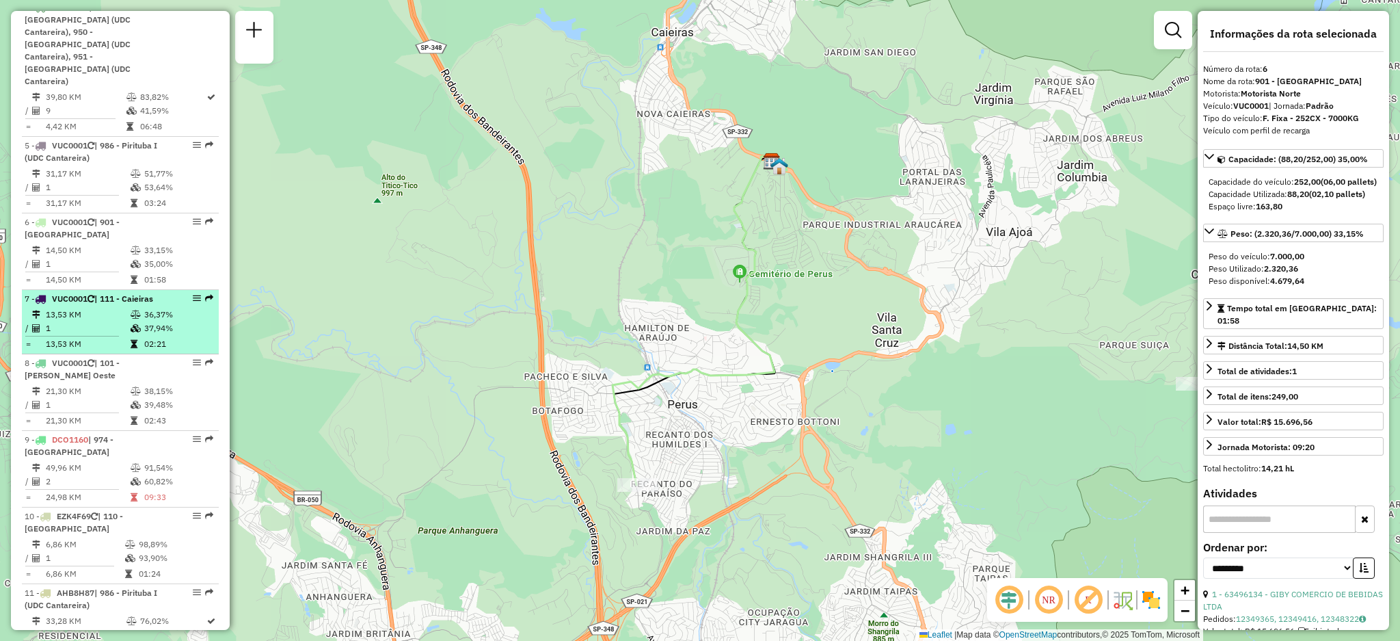
click at [205, 294] on em at bounding box center [209, 298] width 8 height 8
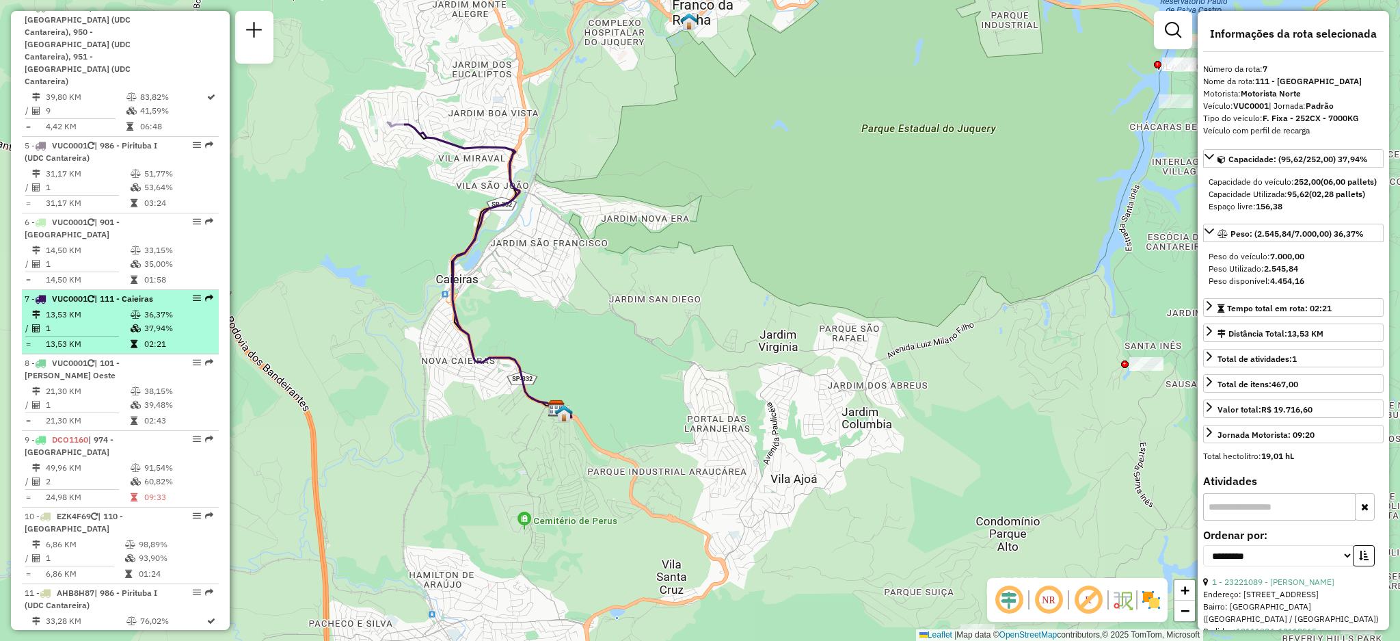
click at [210, 293] on div "7 - VUC0001 | 111 - Caieiras" at bounding box center [120, 299] width 191 height 12
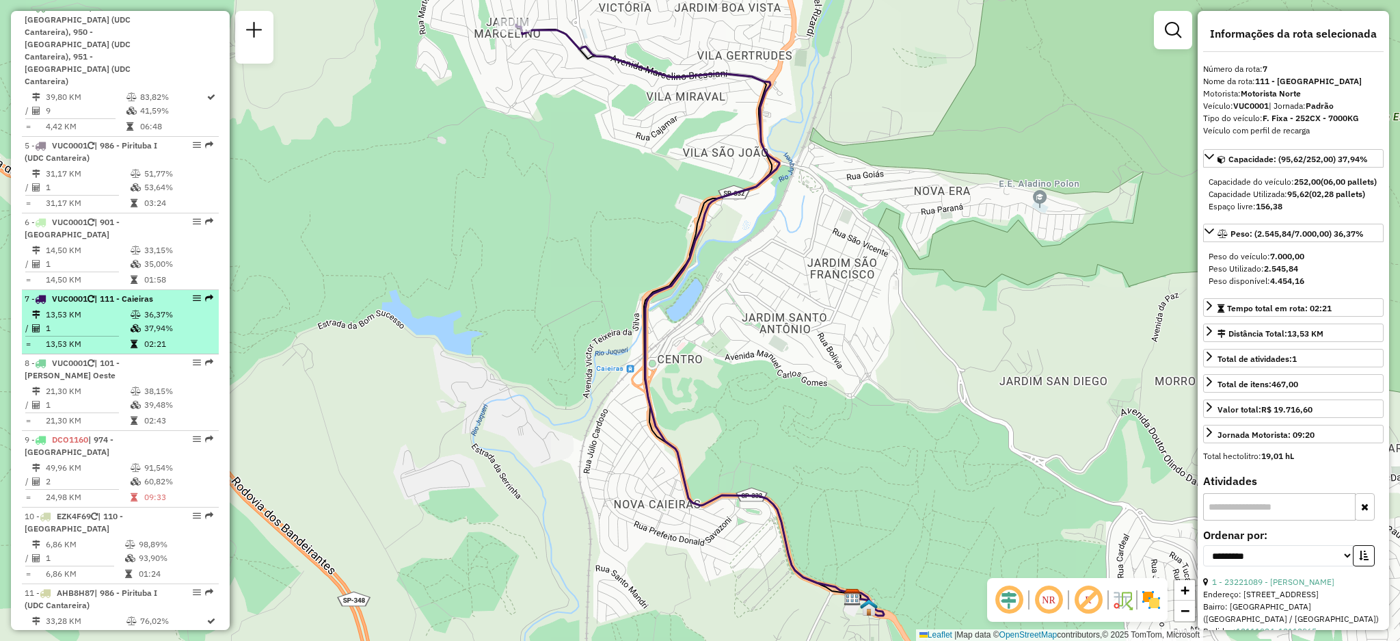
click at [209, 293] on div "7 - VUC0001 | 111 - Caieiras" at bounding box center [120, 299] width 191 height 12
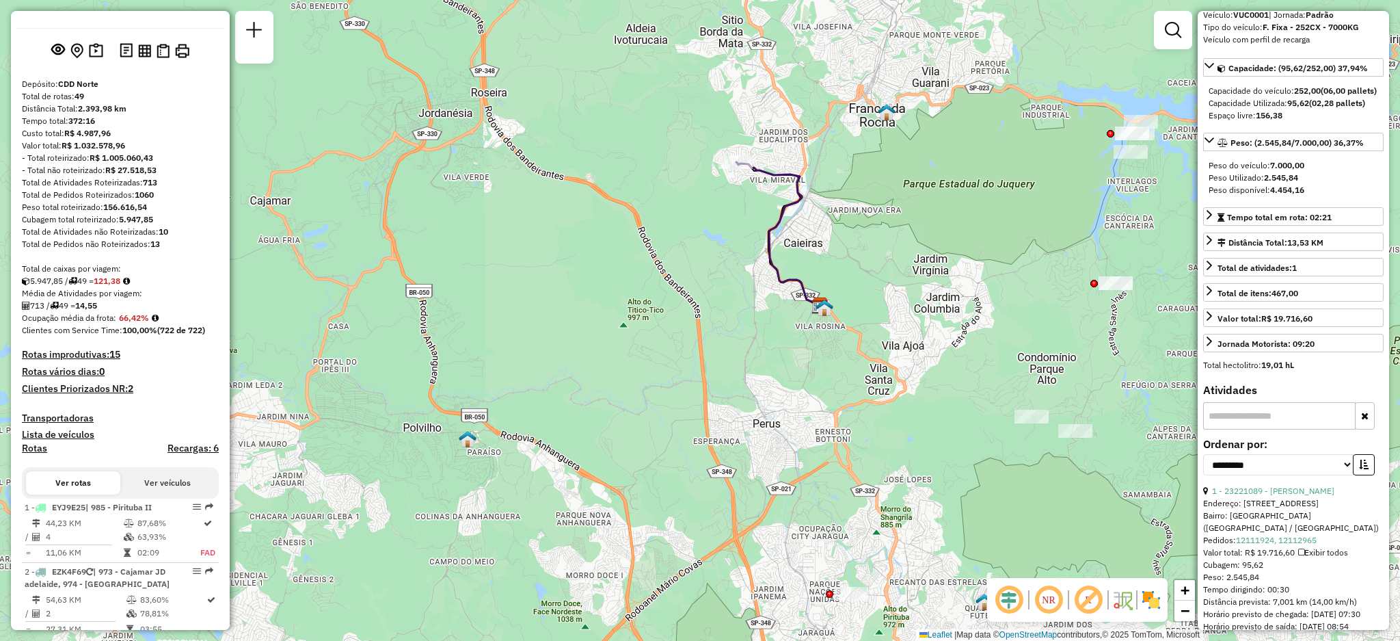
scroll to position [0, 0]
